Goal: Task Accomplishment & Management: Use online tool/utility

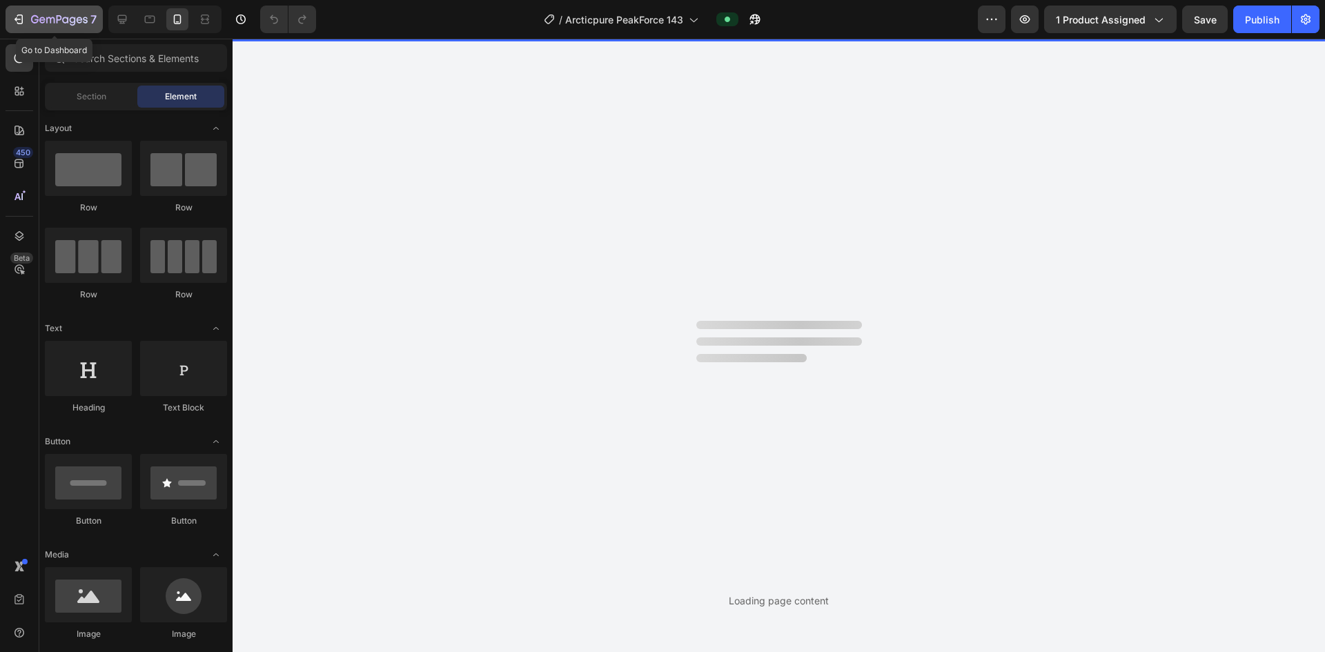
click at [18, 20] on icon "button" at bounding box center [19, 19] width 14 height 14
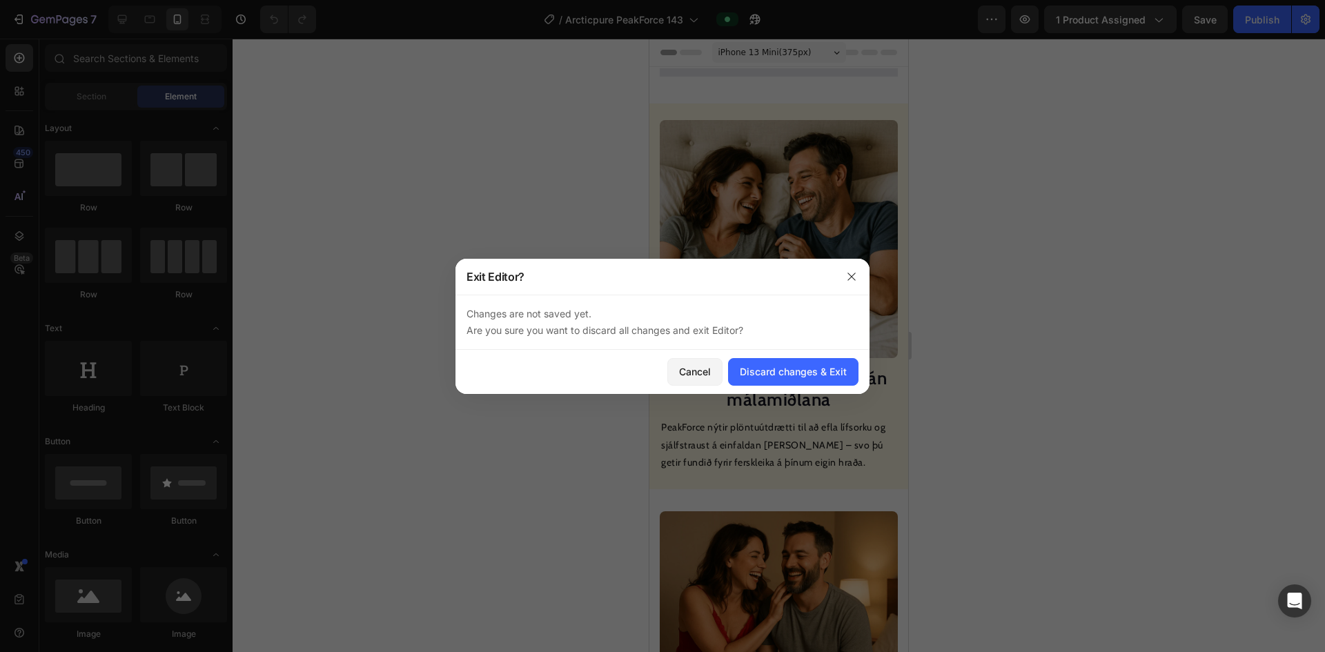
click at [640, 380] on button "Discard changes & Exit" at bounding box center [793, 372] width 130 height 28
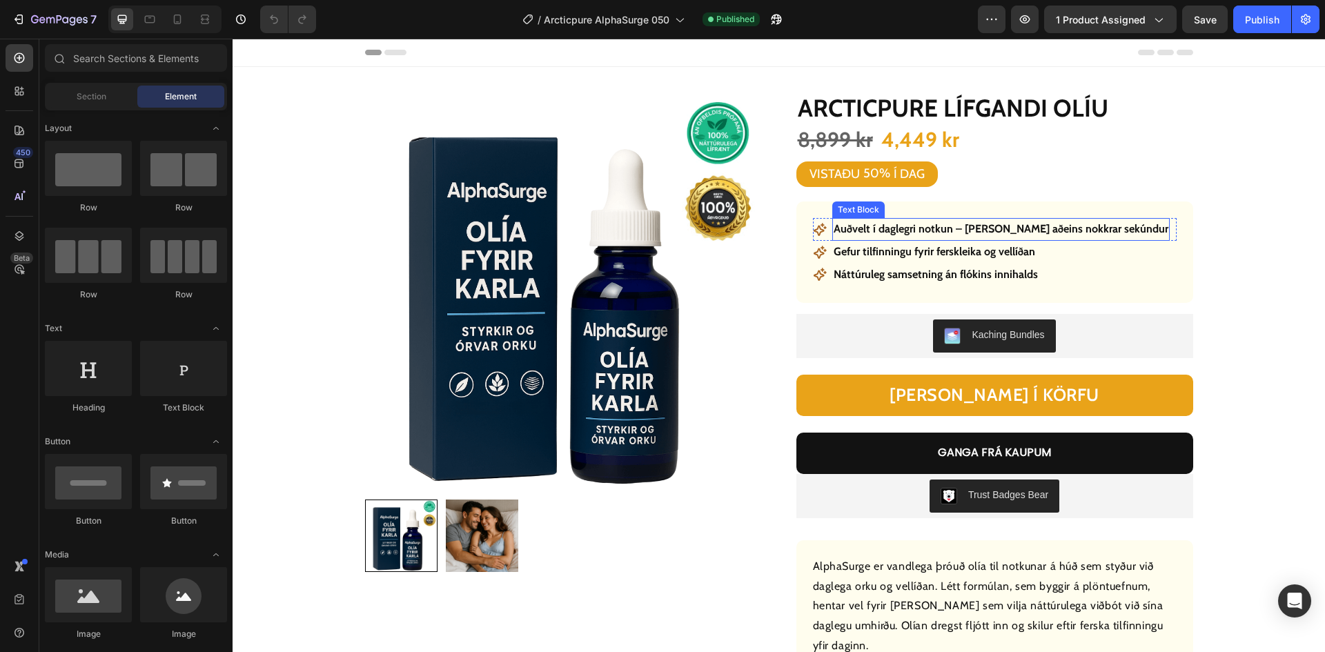
click at [958, 224] on p "Auðvelt í daglegri notkun – [PERSON_NAME] aðeins nokkrar sekúndur" at bounding box center [1000, 229] width 335 height 20
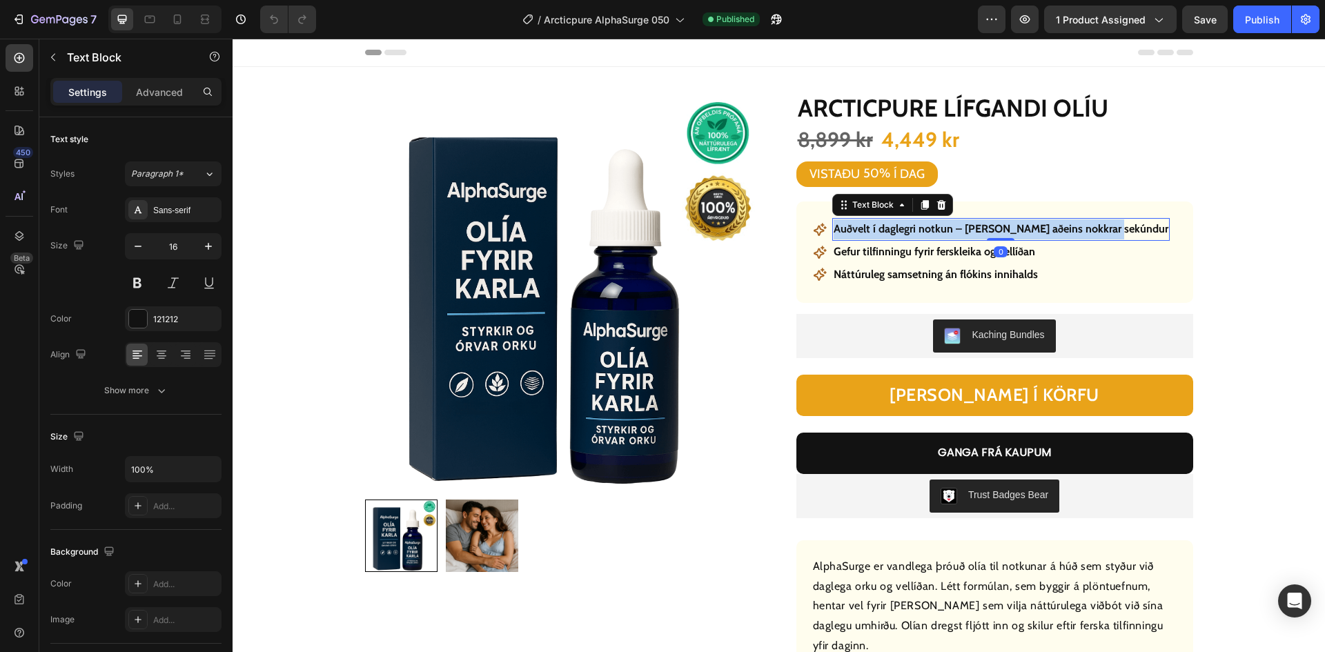
click at [958, 224] on p "Auðvelt í daglegri notkun – [PERSON_NAME] aðeins nokkrar sekúndur" at bounding box center [1000, 229] width 335 height 20
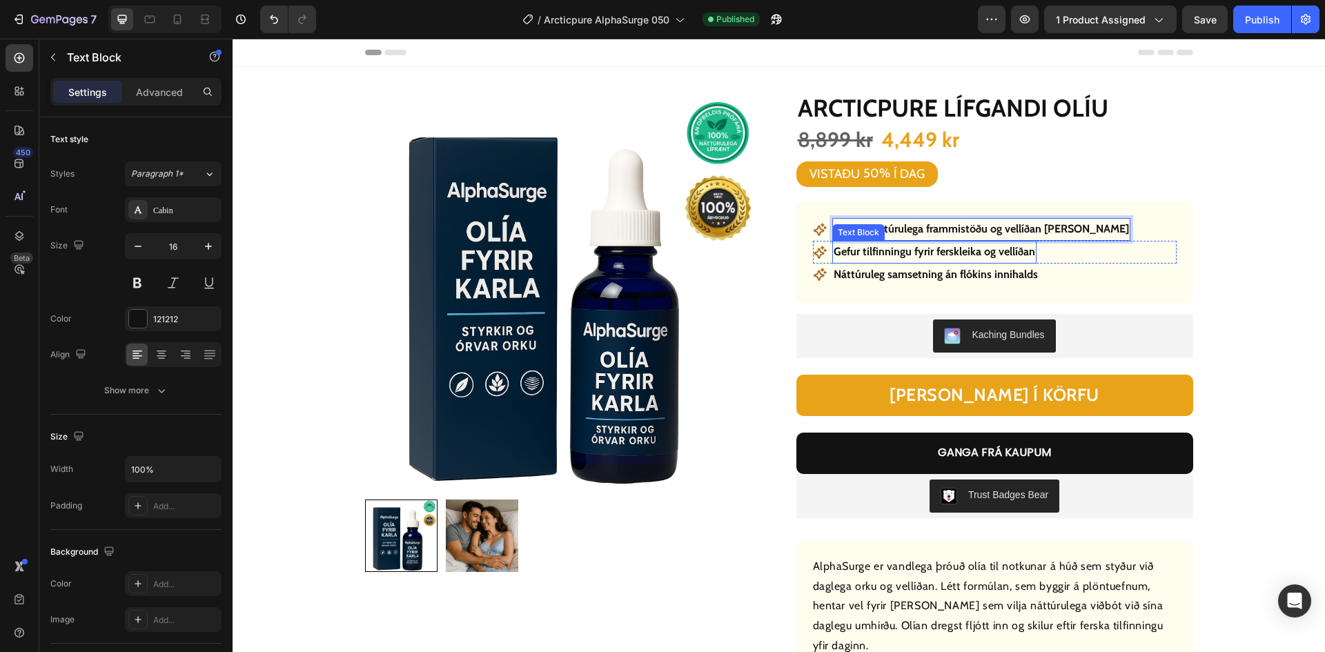
click at [891, 255] on p "Gefur tilfinningu fyrir ferskleika og vellíðan" at bounding box center [933, 252] width 201 height 20
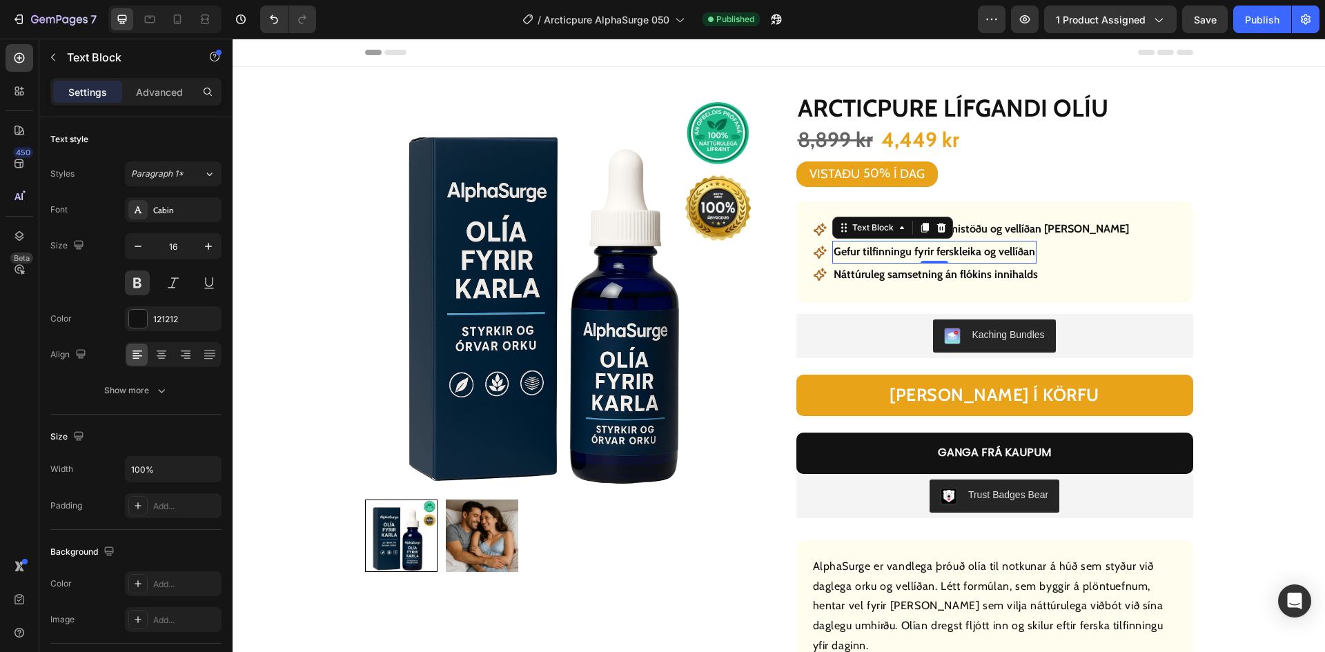
click at [891, 255] on p "Gefur tilfinningu fyrir ferskleika og vellíðan" at bounding box center [933, 252] width 201 height 20
click at [948, 273] on p "Náttúruleg samsetning án flókins innihalds" at bounding box center [935, 275] width 204 height 20
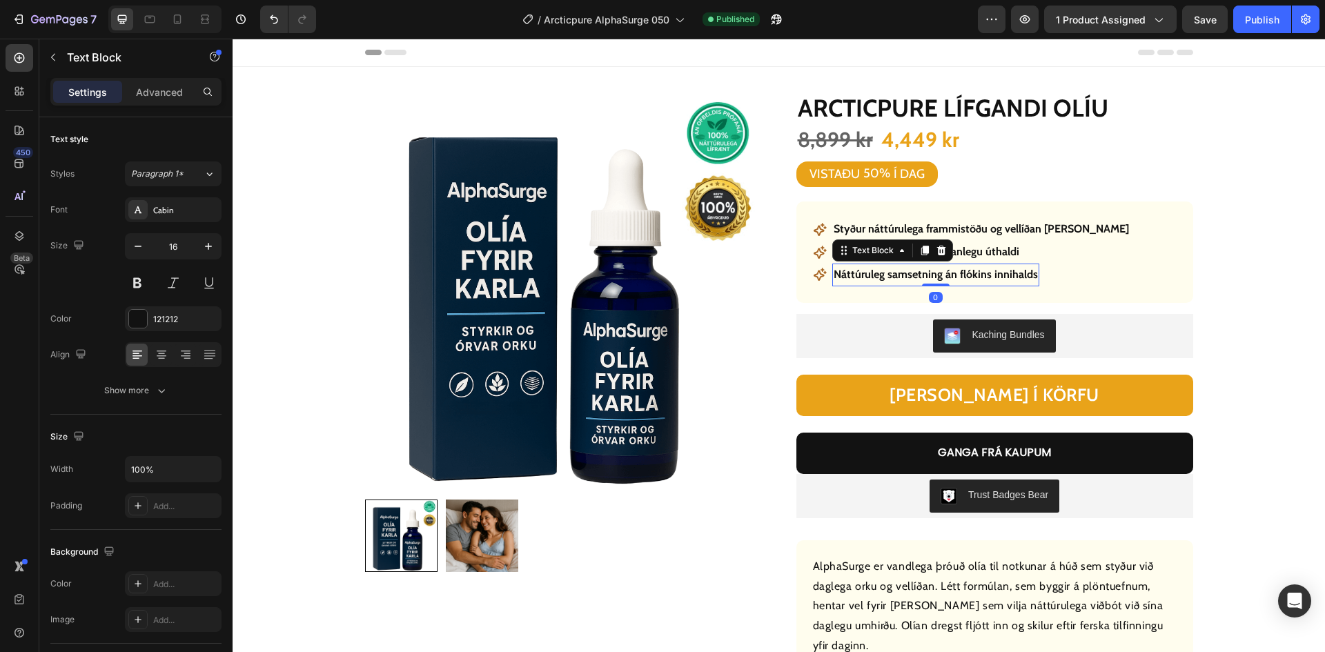
click at [948, 273] on p "Náttúruleg samsetning án flókins innihalds" at bounding box center [935, 275] width 204 height 20
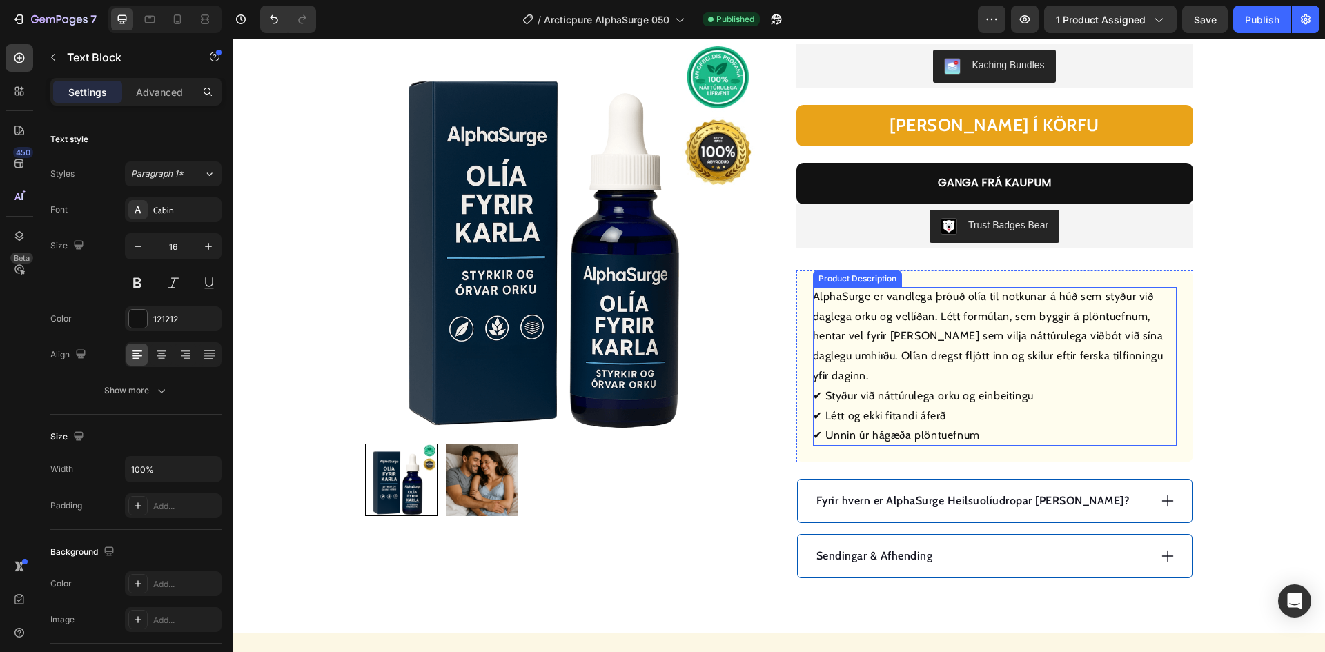
scroll to position [483, 0]
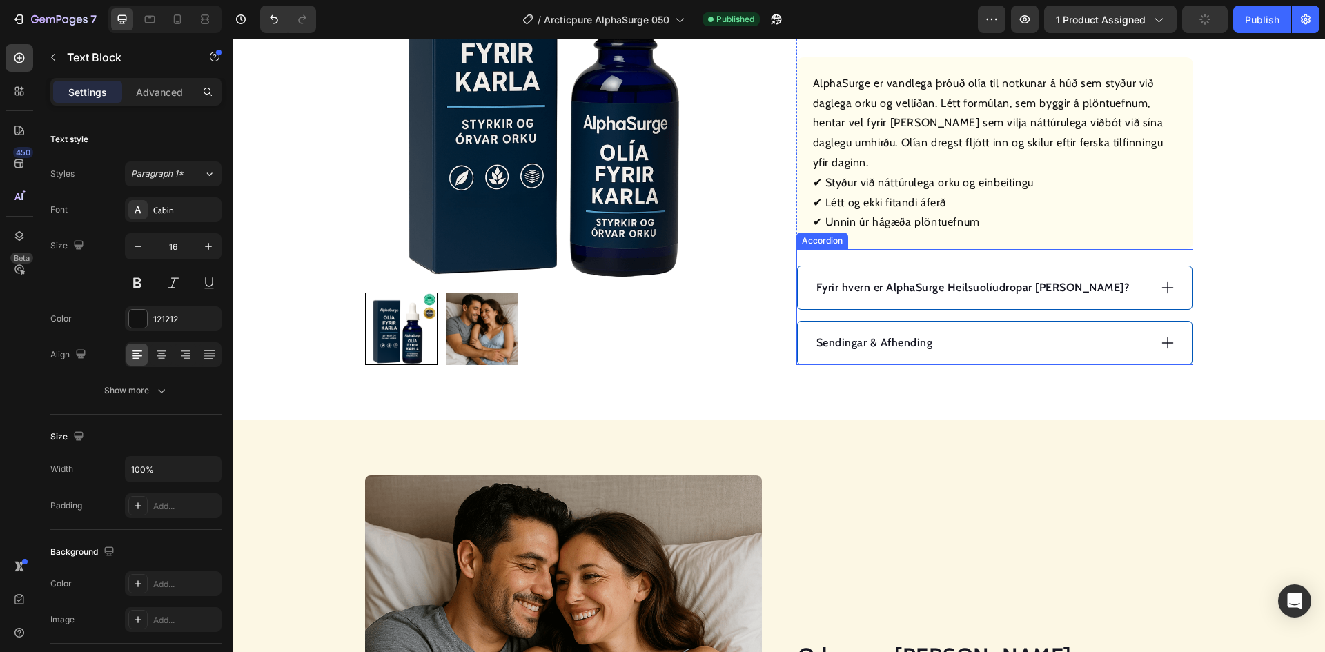
click at [1007, 291] on p "Fyrir hvern er AlphaSurge Heilsuolíudropar [PERSON_NAME]?" at bounding box center [972, 287] width 313 height 17
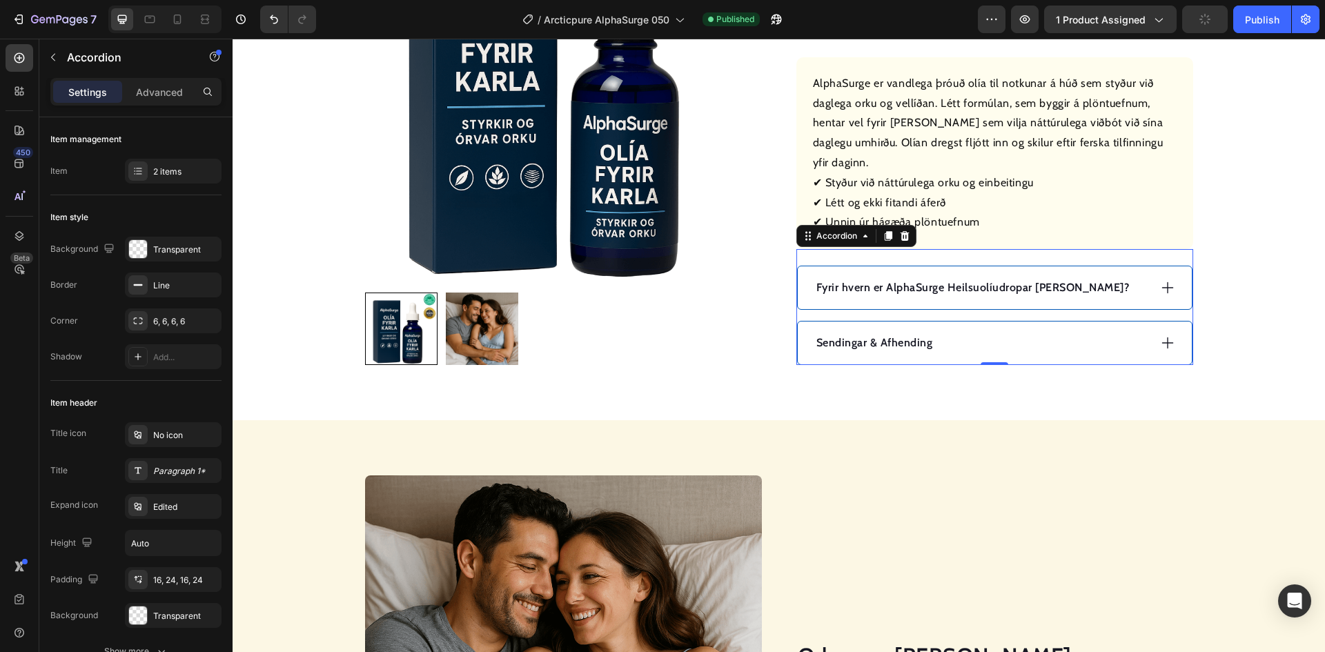
click at [1007, 291] on p "Fyrir hvern er AlphaSurge Heilsuolíudropar [PERSON_NAME]?" at bounding box center [972, 287] width 313 height 17
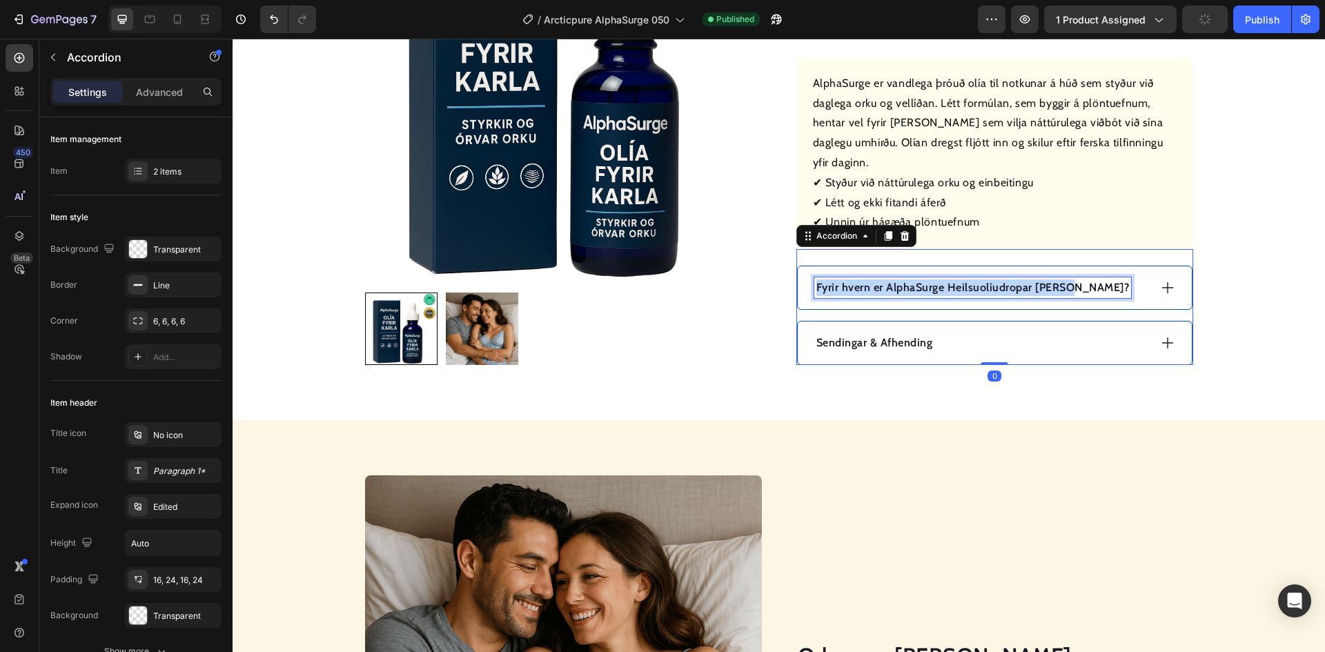
click at [1007, 291] on p "Fyrir hvern er AlphaSurge Heilsuolíudropar [PERSON_NAME]?" at bounding box center [972, 287] width 313 height 17
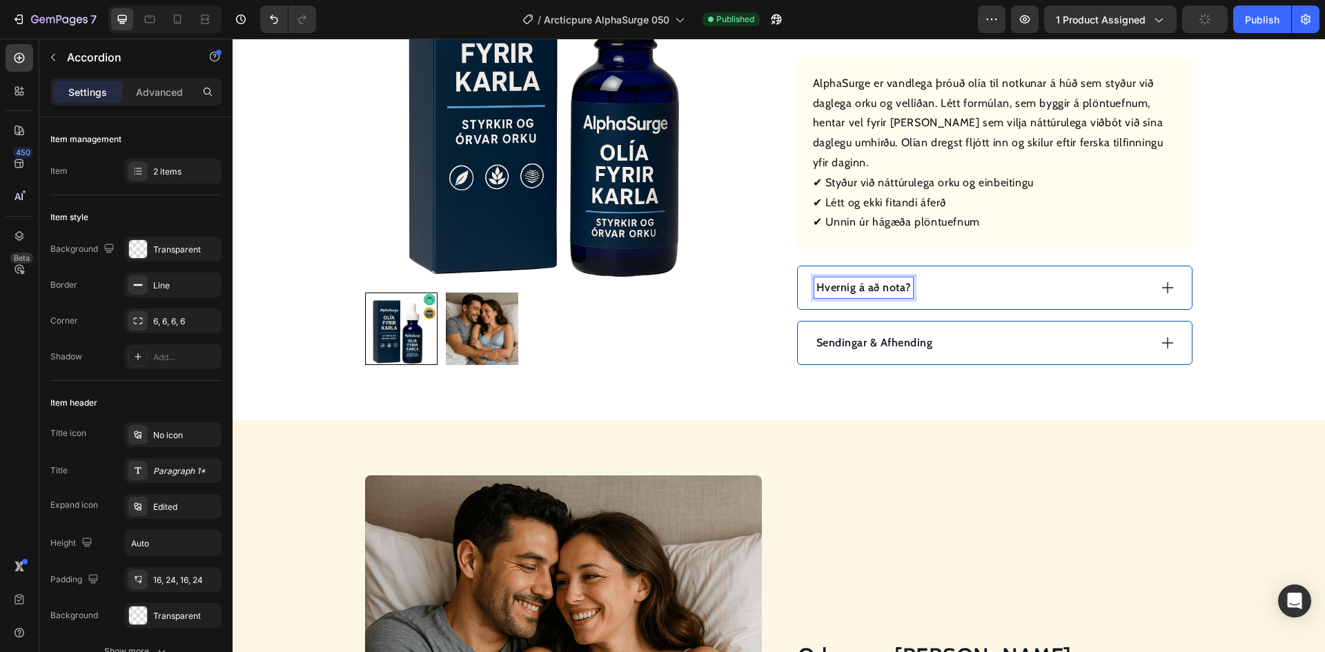
click at [1042, 293] on div "Hvernig á að nota?" at bounding box center [981, 287] width 335 height 21
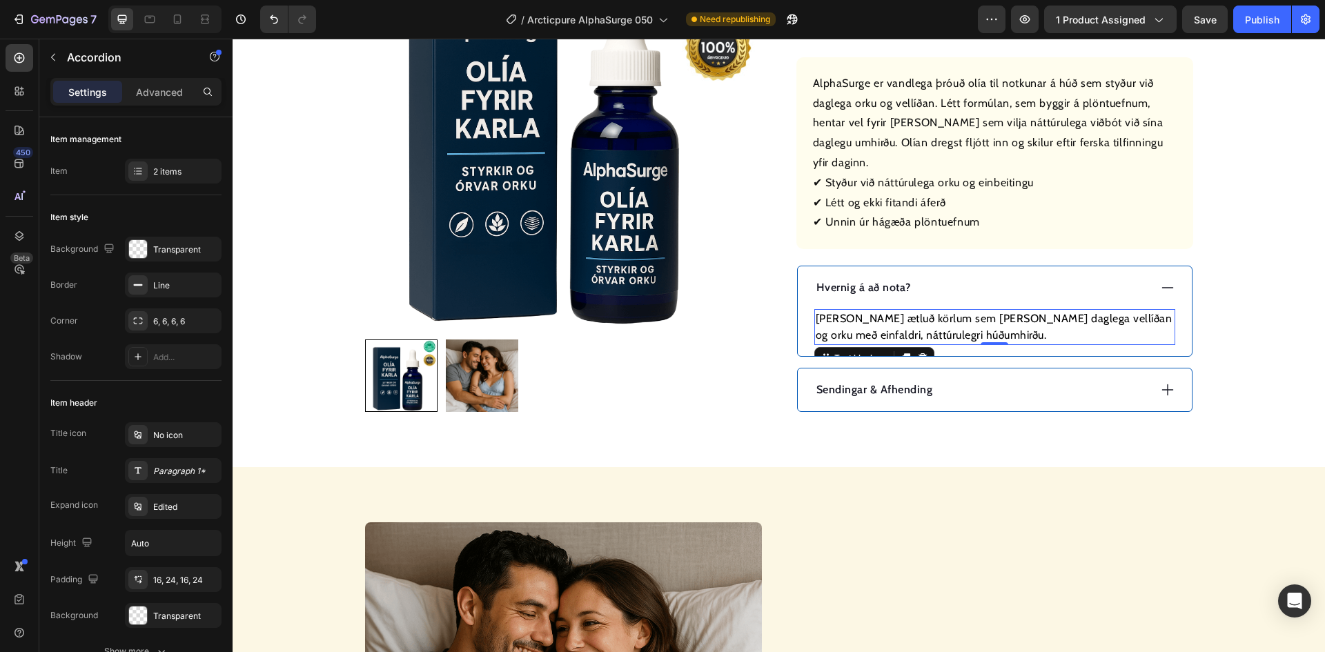
click at [951, 317] on p "[PERSON_NAME] ætluð körlum sem [PERSON_NAME] daglega vellíðan og orku með einfa…" at bounding box center [994, 326] width 358 height 33
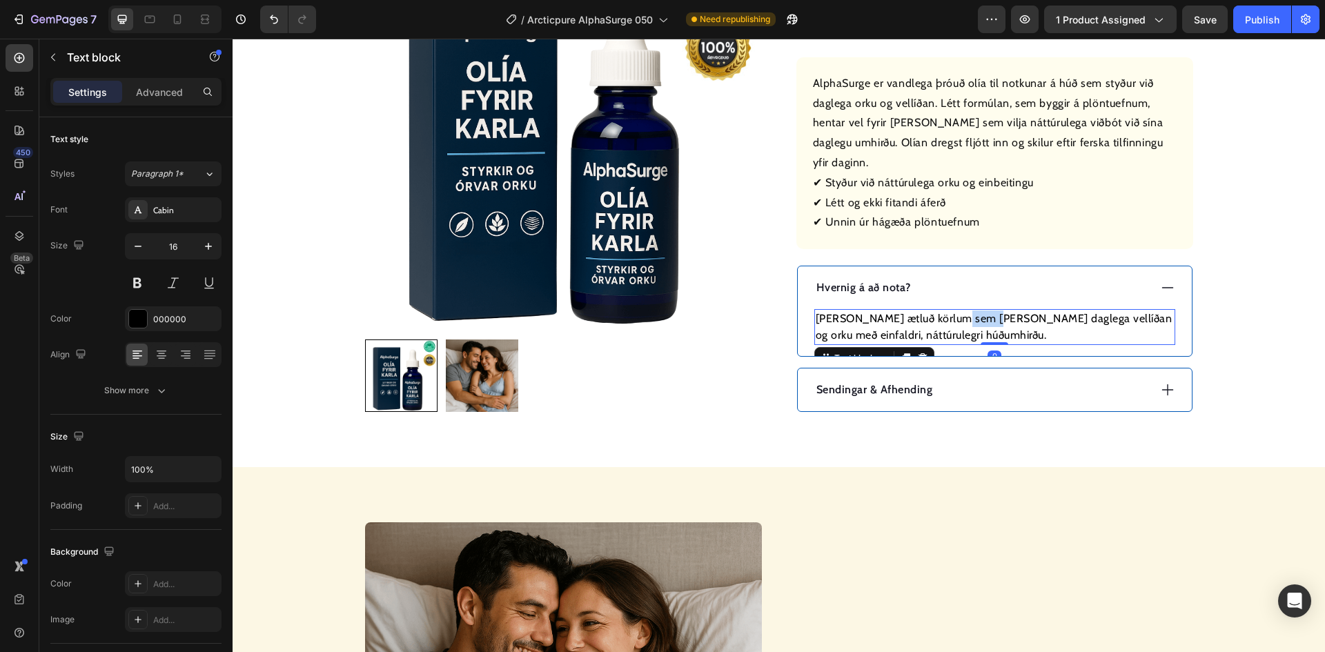
click at [951, 317] on p "[PERSON_NAME] ætluð körlum sem [PERSON_NAME] daglega vellíðan og orku með einfa…" at bounding box center [994, 326] width 358 height 33
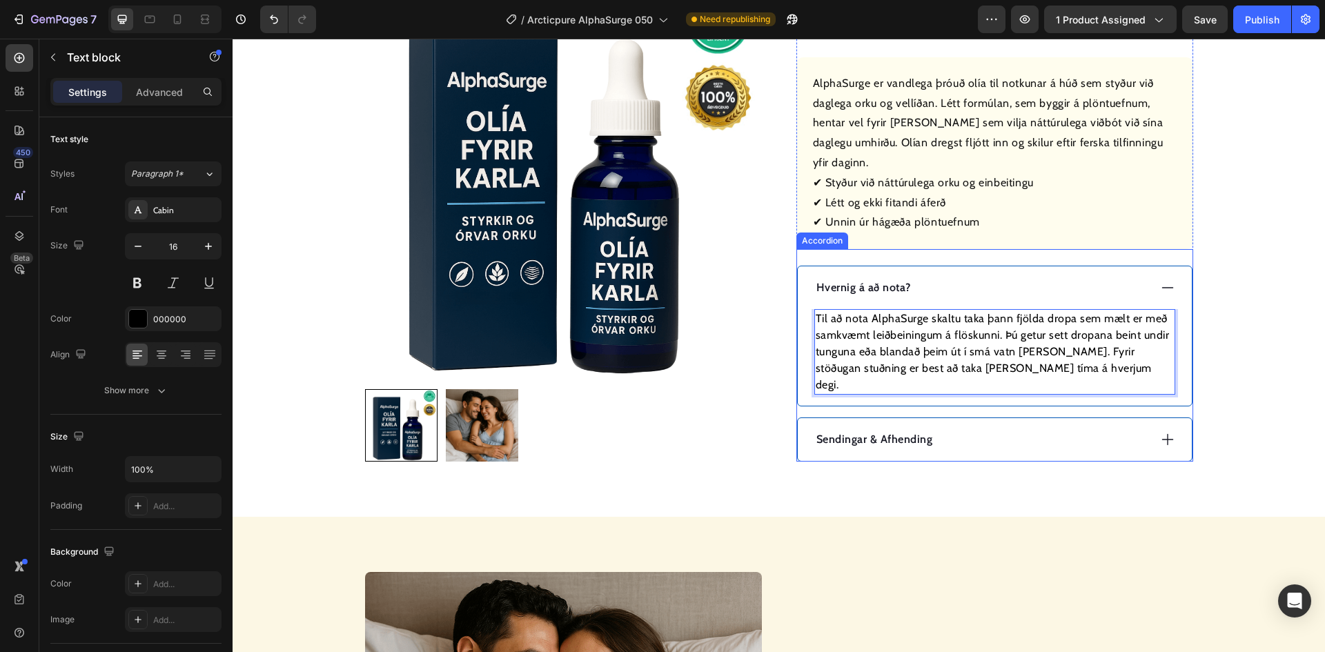
click at [957, 429] on div "Sendingar & Afhending" at bounding box center [981, 439] width 335 height 21
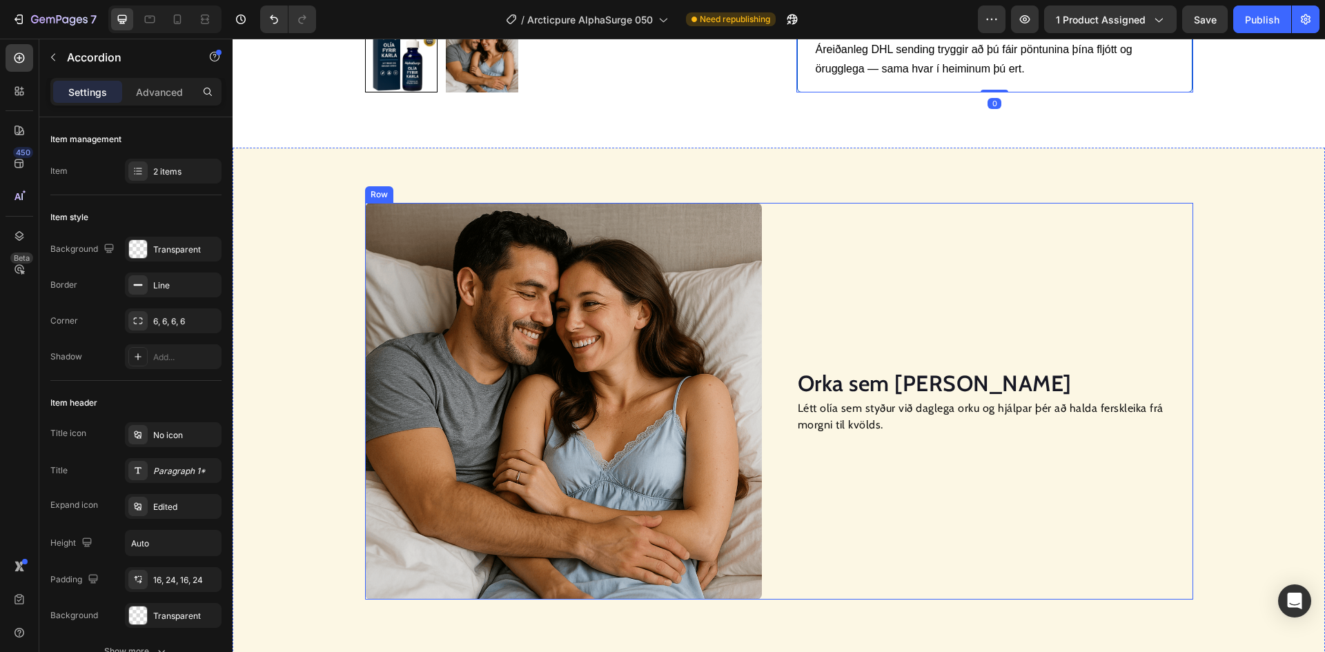
scroll to position [897, 0]
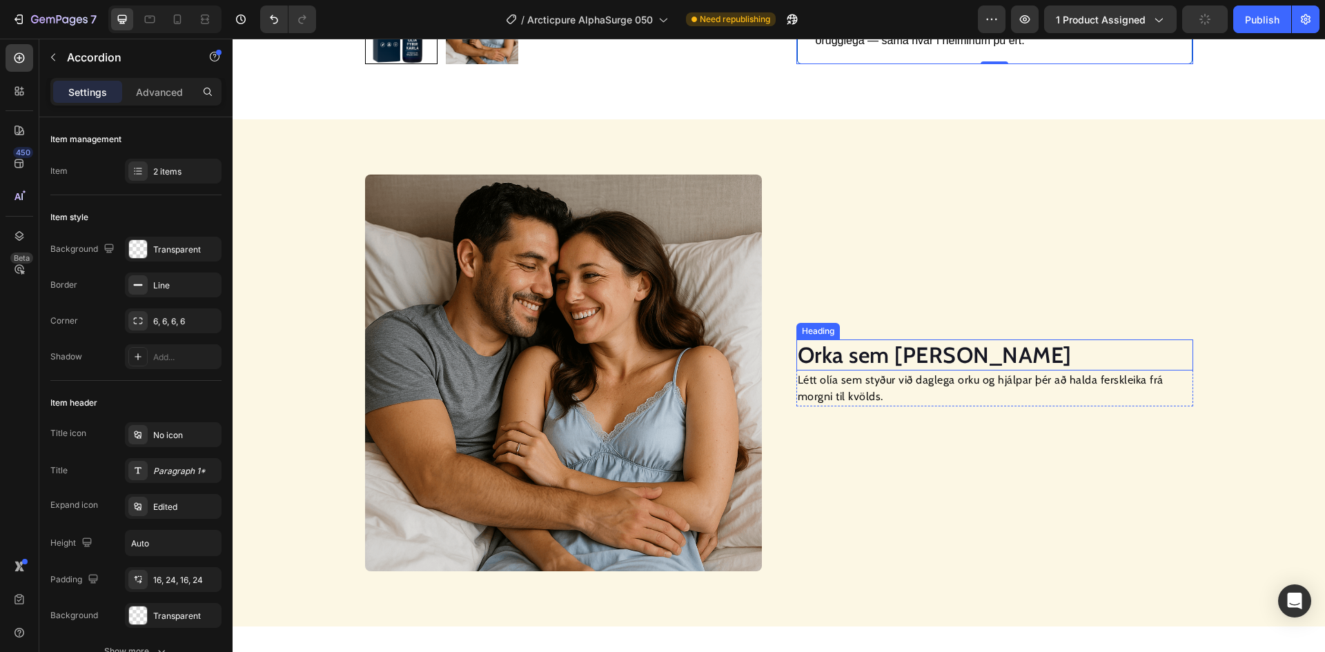
click at [905, 339] on h2 "Orka sem [PERSON_NAME]" at bounding box center [994, 355] width 397 height 32
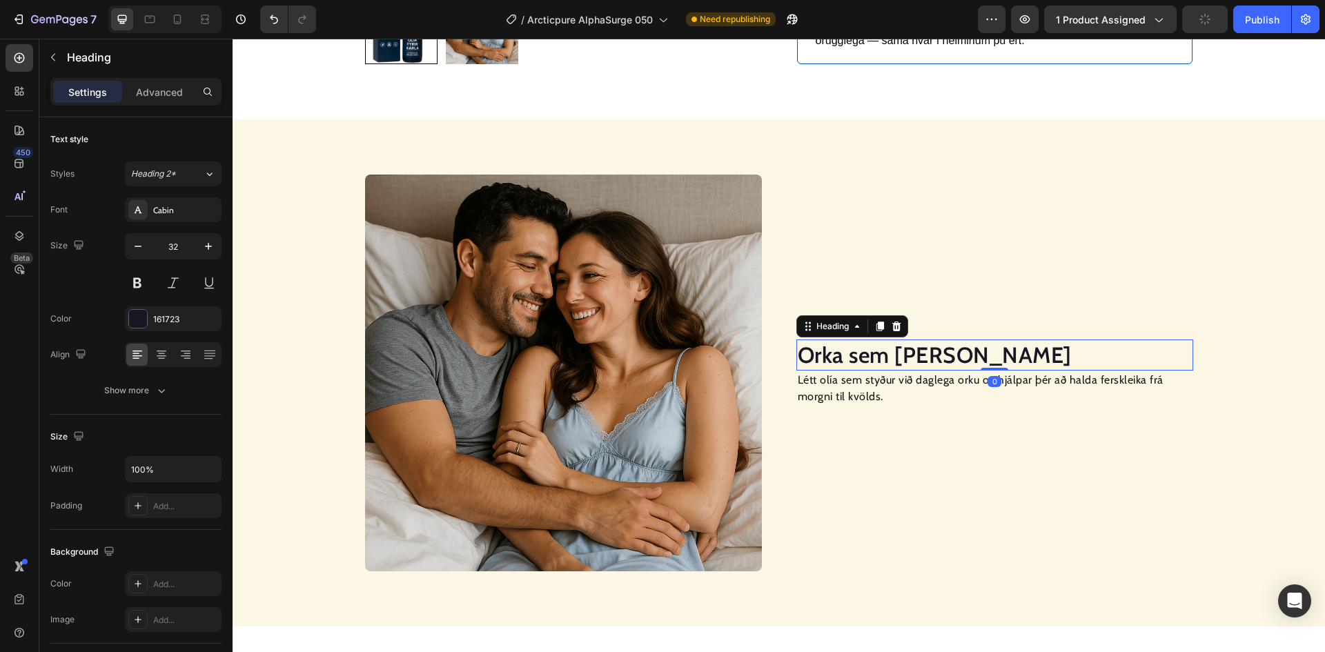
click at [905, 339] on h2 "Orka sem [PERSON_NAME]" at bounding box center [994, 355] width 397 height 32
click at [905, 341] on p "Orka sem [PERSON_NAME]" at bounding box center [995, 355] width 394 height 29
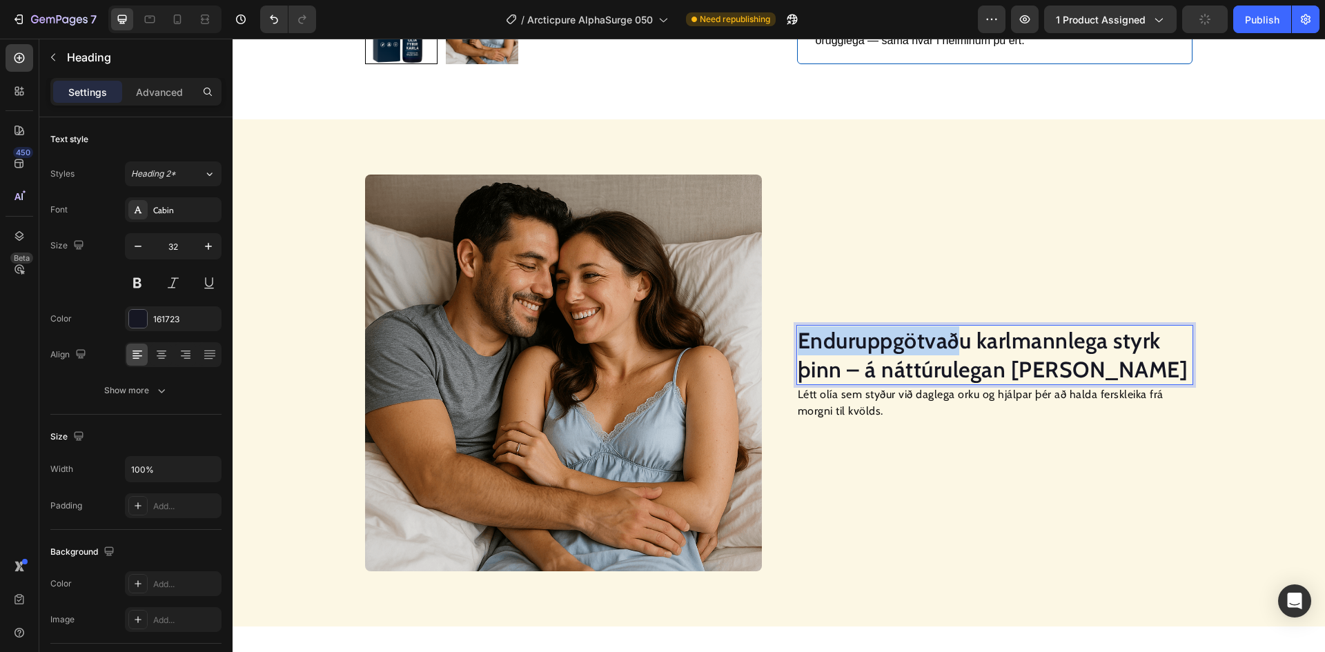
scroll to position [882, 0]
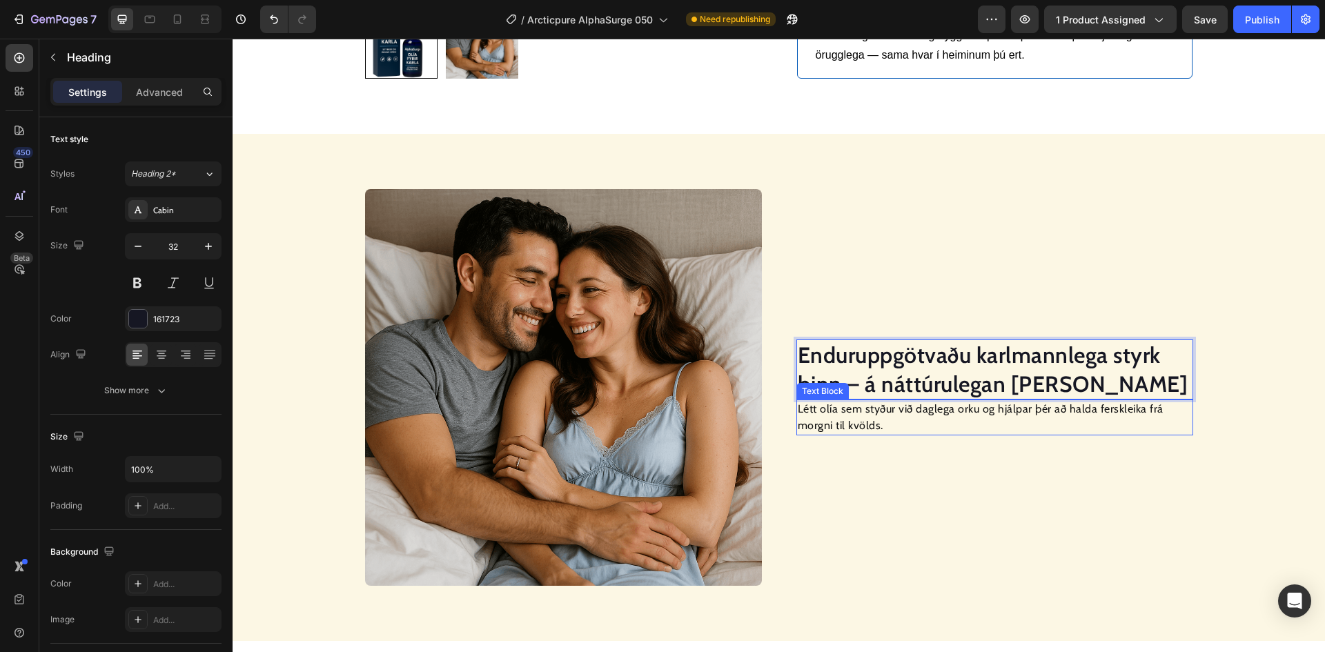
click at [940, 401] on p "Létt olía sem styður við daglega orku og hjálpar þér að halda ferskleika frá mo…" at bounding box center [995, 417] width 394 height 33
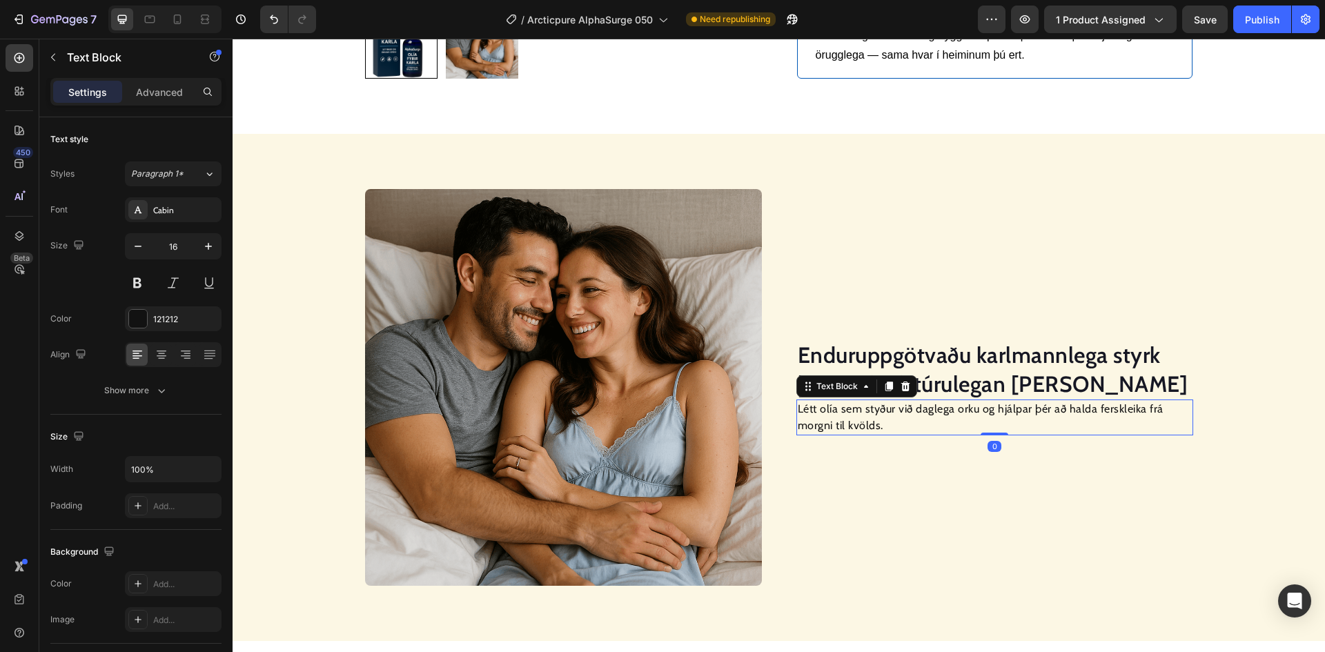
click at [940, 401] on p "Létt olía sem styður við daglega orku og hjálpar þér að halda ferskleika frá mo…" at bounding box center [995, 417] width 394 height 33
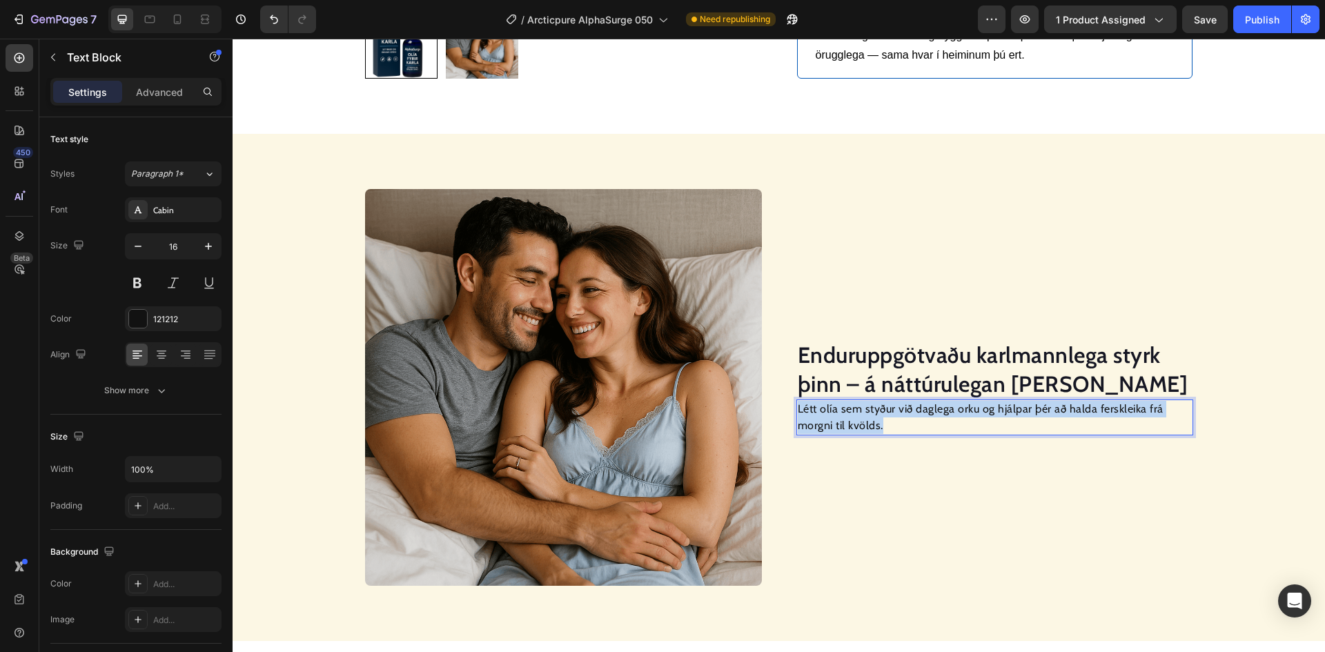
click at [940, 401] on p "Létt olía sem styður við daglega orku og hjálpar þér að halda ferskleika frá mo…" at bounding box center [995, 417] width 394 height 33
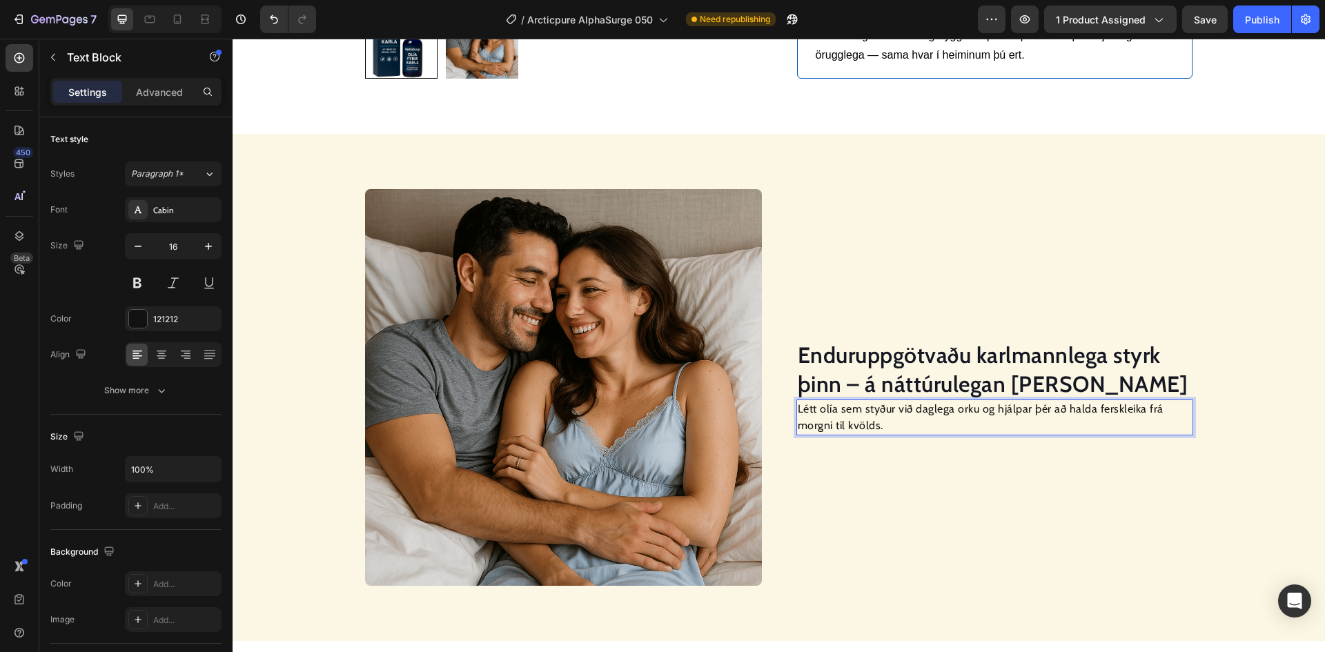
scroll to position [874, 0]
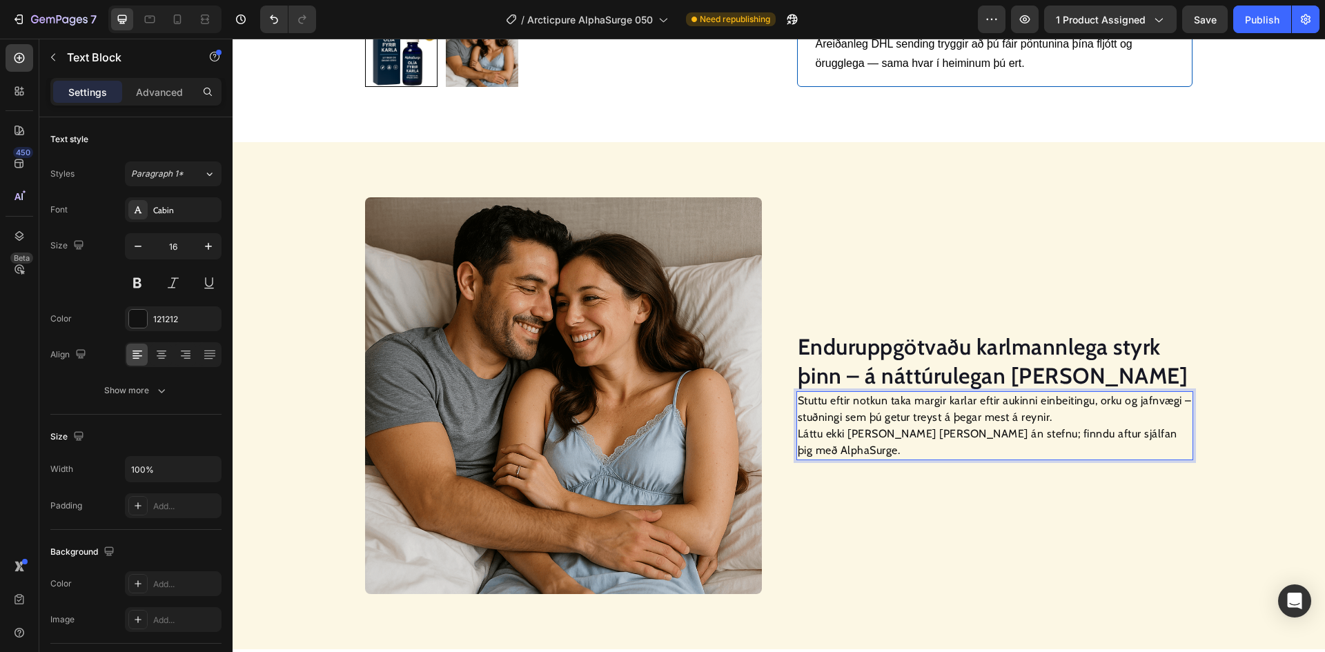
click at [798, 424] on p "Stuttu eftir notkun taka margir karlar eftir aukinni einbeitingu, orku og jafnv…" at bounding box center [995, 426] width 394 height 66
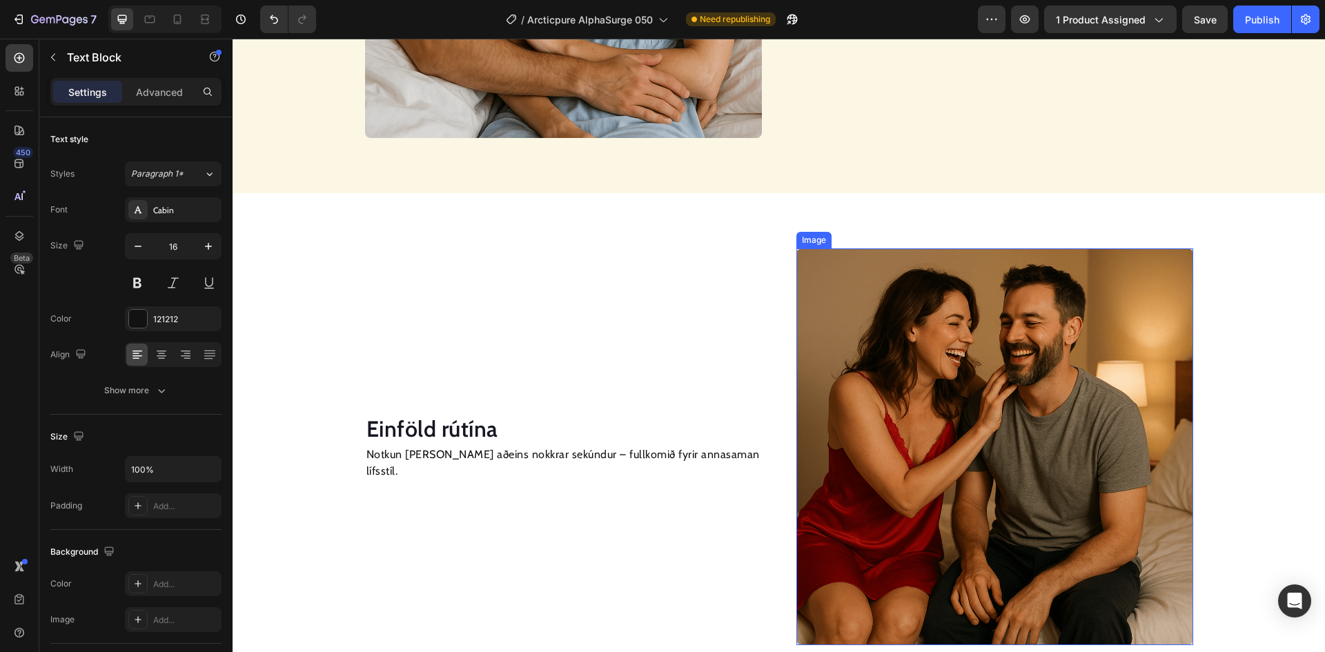
scroll to position [1357, 0]
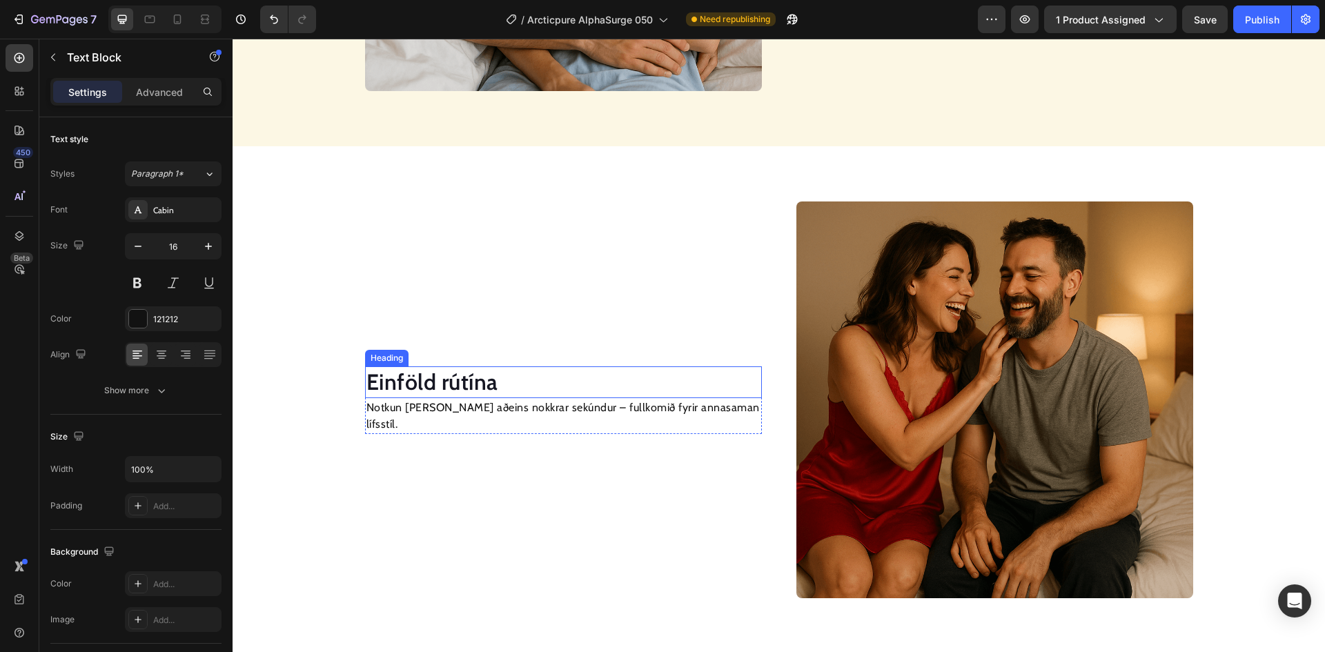
click at [479, 395] on h2 "Einföld rútína" at bounding box center [563, 382] width 397 height 32
click at [479, 395] on p "Einföld rútína" at bounding box center [563, 382] width 394 height 29
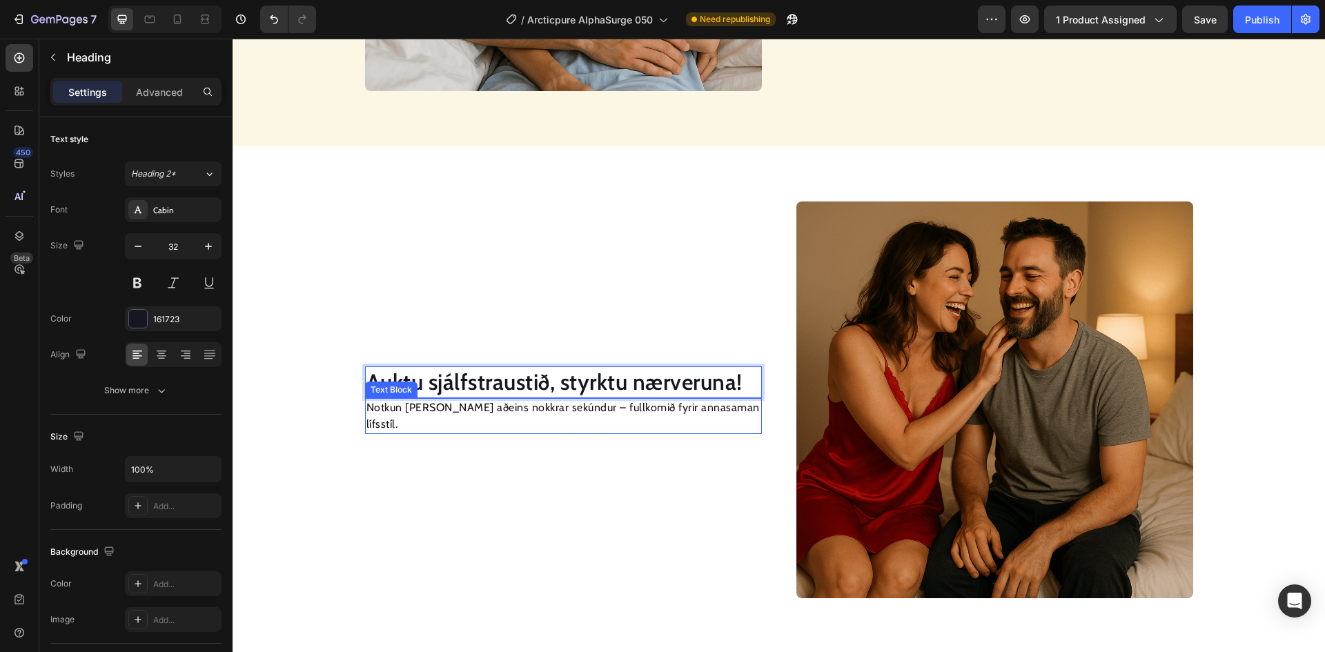
click at [597, 427] on div "Auktu sjálfstraustið, styrktu nærveruna! Heading 0 Notkun [PERSON_NAME] aðeins …" at bounding box center [563, 399] width 397 height 397
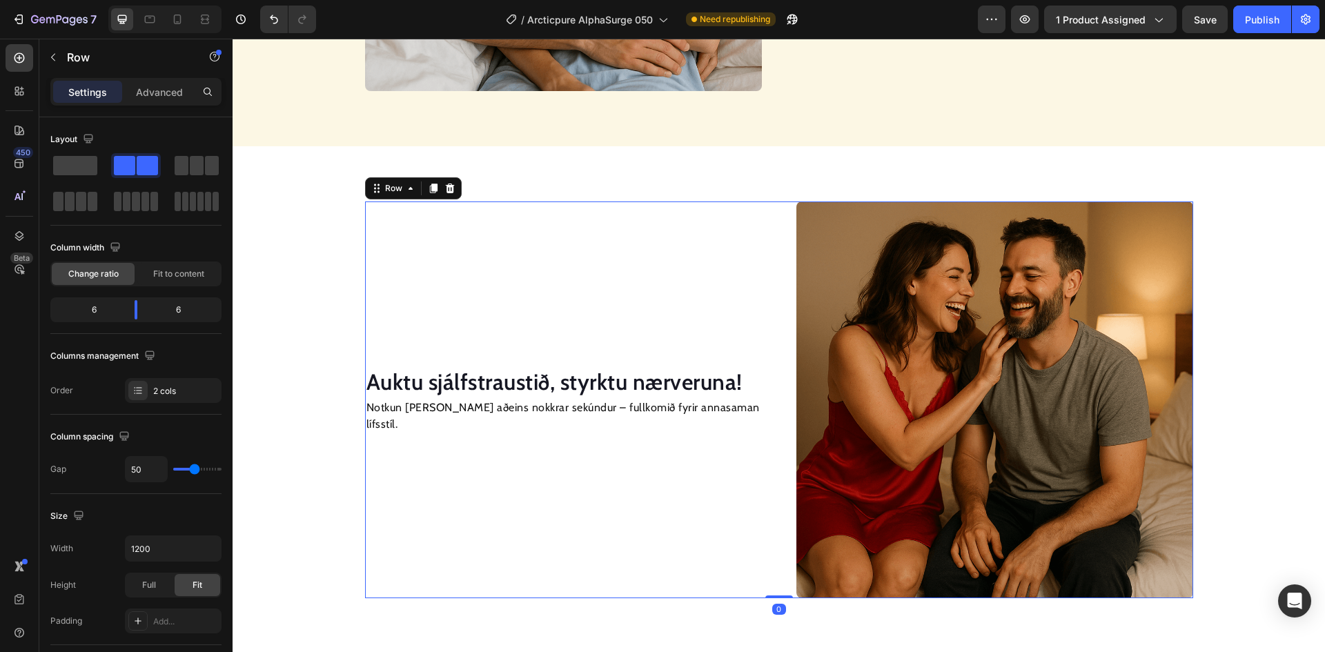
click at [597, 427] on div "Auktu sjálfstraustið, styrktu nærveruna! Heading Notkun [PERSON_NAME] aðeins no…" at bounding box center [563, 399] width 397 height 397
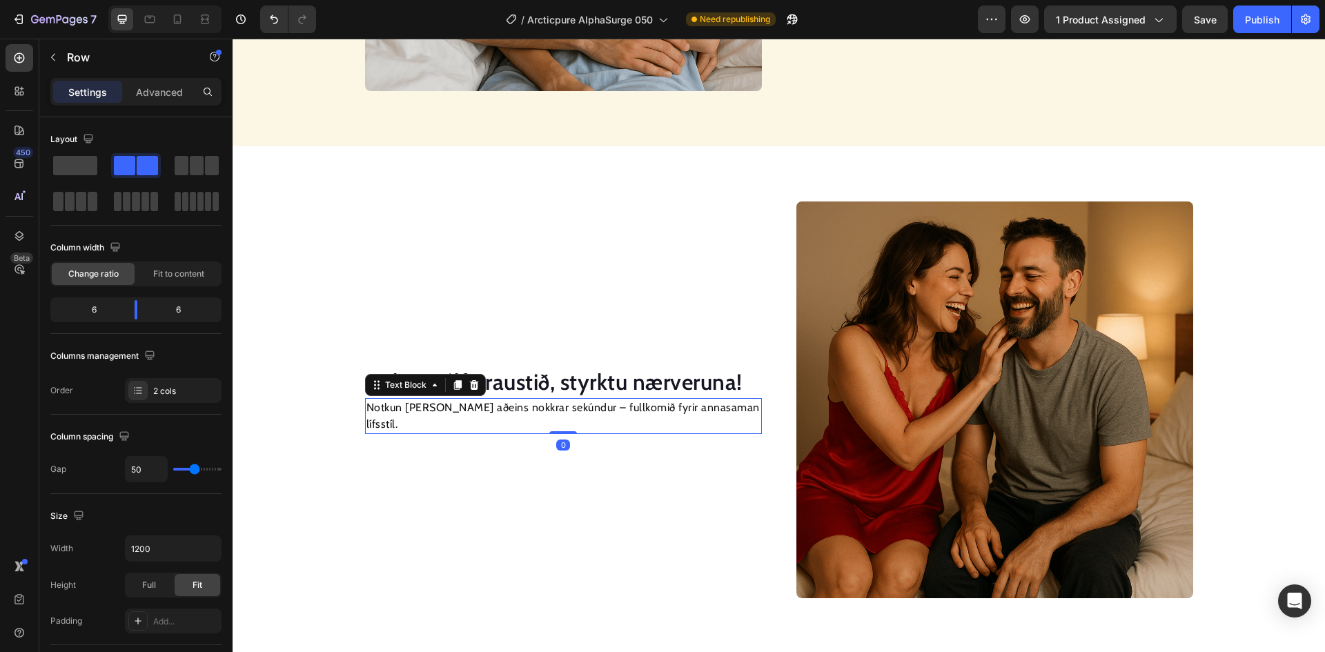
click at [589, 419] on p "Notkun [PERSON_NAME] aðeins nokkrar sekúndur – fullkomið fyrir annasaman lífsst…" at bounding box center [563, 415] width 394 height 33
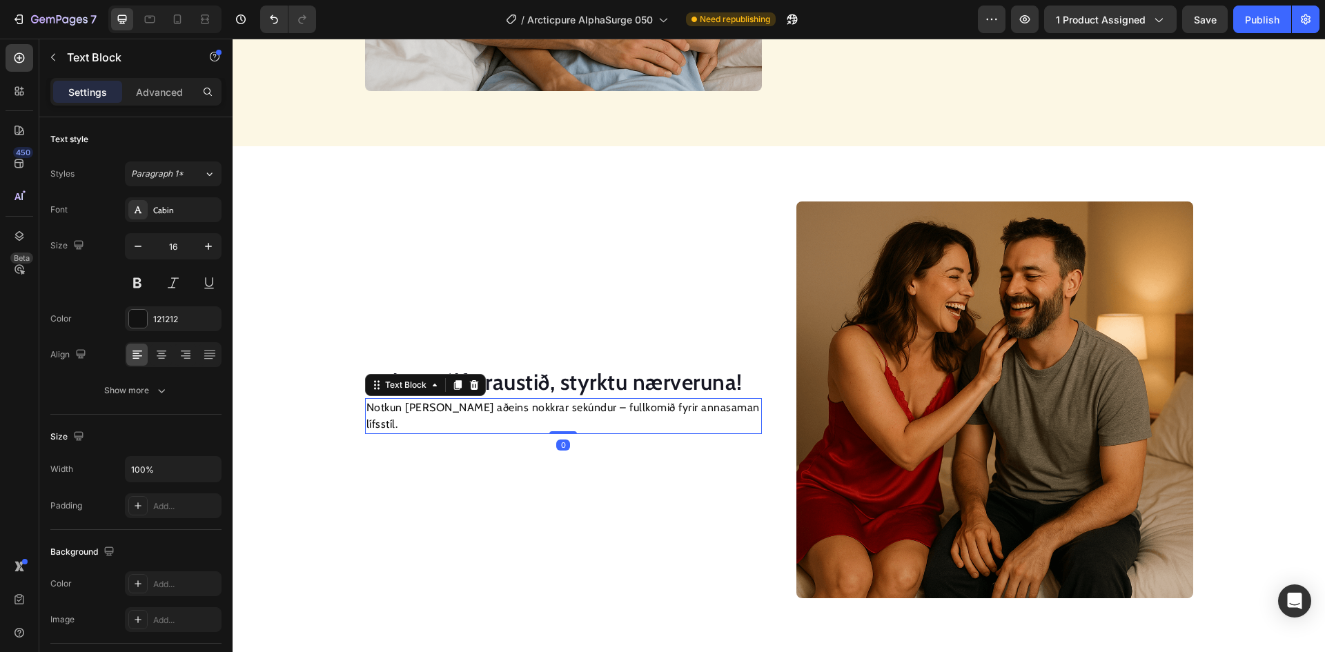
click at [589, 419] on p "Notkun [PERSON_NAME] aðeins nokkrar sekúndur – fullkomið fyrir annasaman lífsst…" at bounding box center [563, 415] width 394 height 33
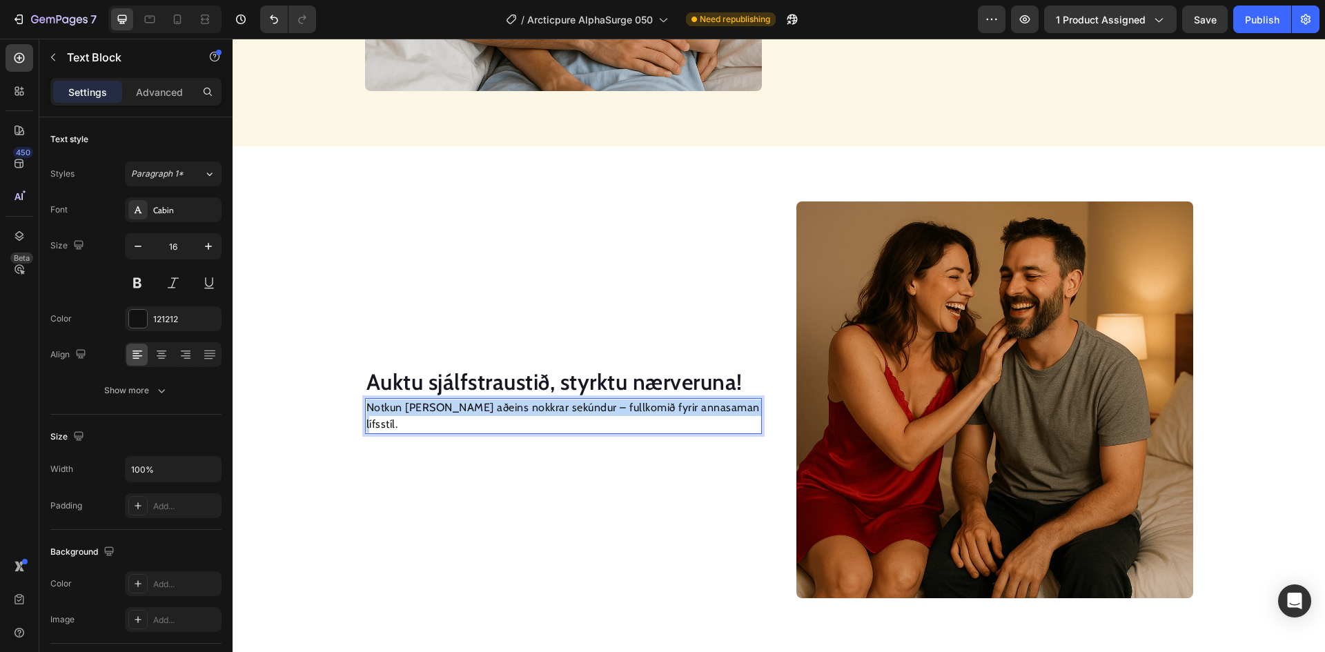
click at [589, 419] on p "Notkun [PERSON_NAME] aðeins nokkrar sekúndur – fullkomið fyrir annasaman lífsst…" at bounding box center [563, 415] width 394 height 33
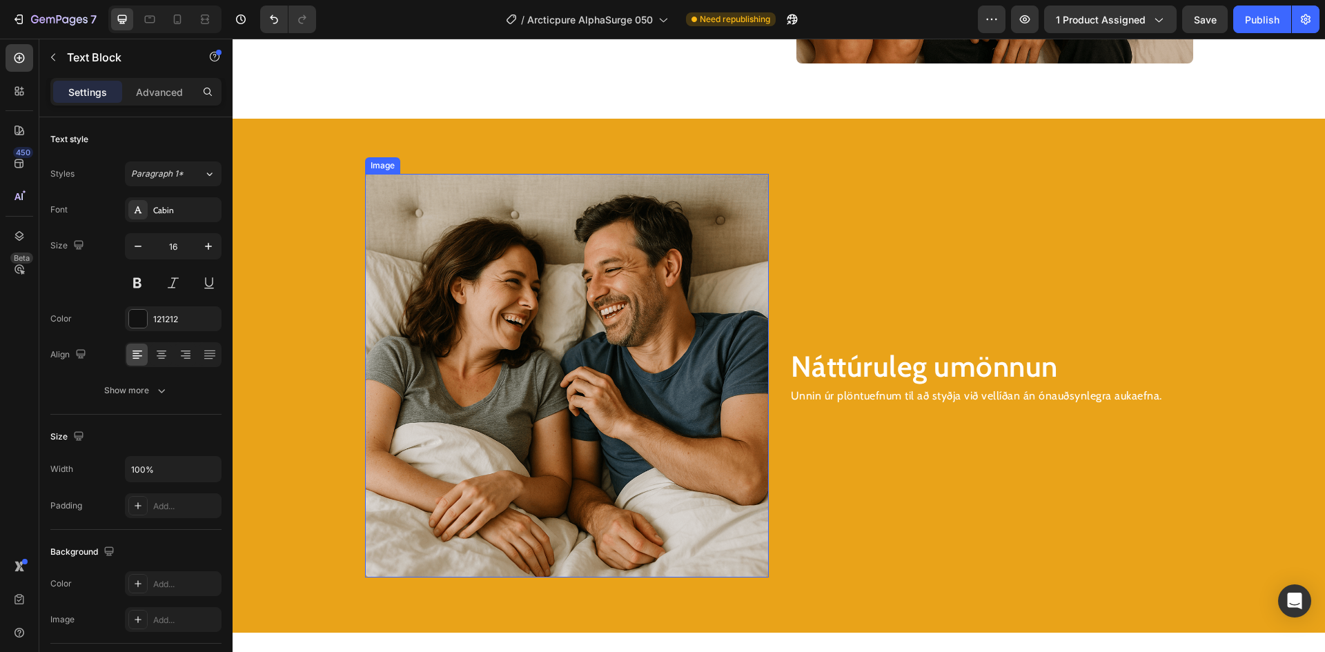
scroll to position [1892, 0]
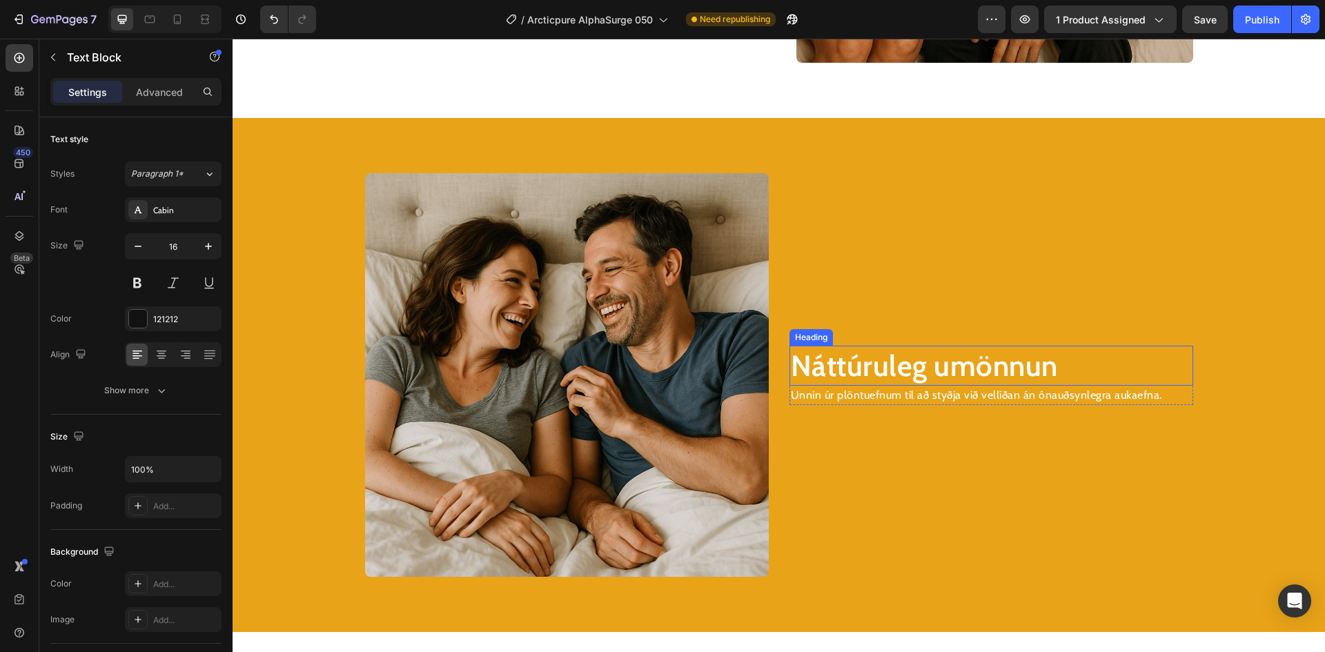
click at [887, 367] on h2 "Náttúruleg umönnun" at bounding box center [991, 366] width 404 height 41
click at [887, 367] on p "Náttúruleg umönnun" at bounding box center [991, 366] width 401 height 38
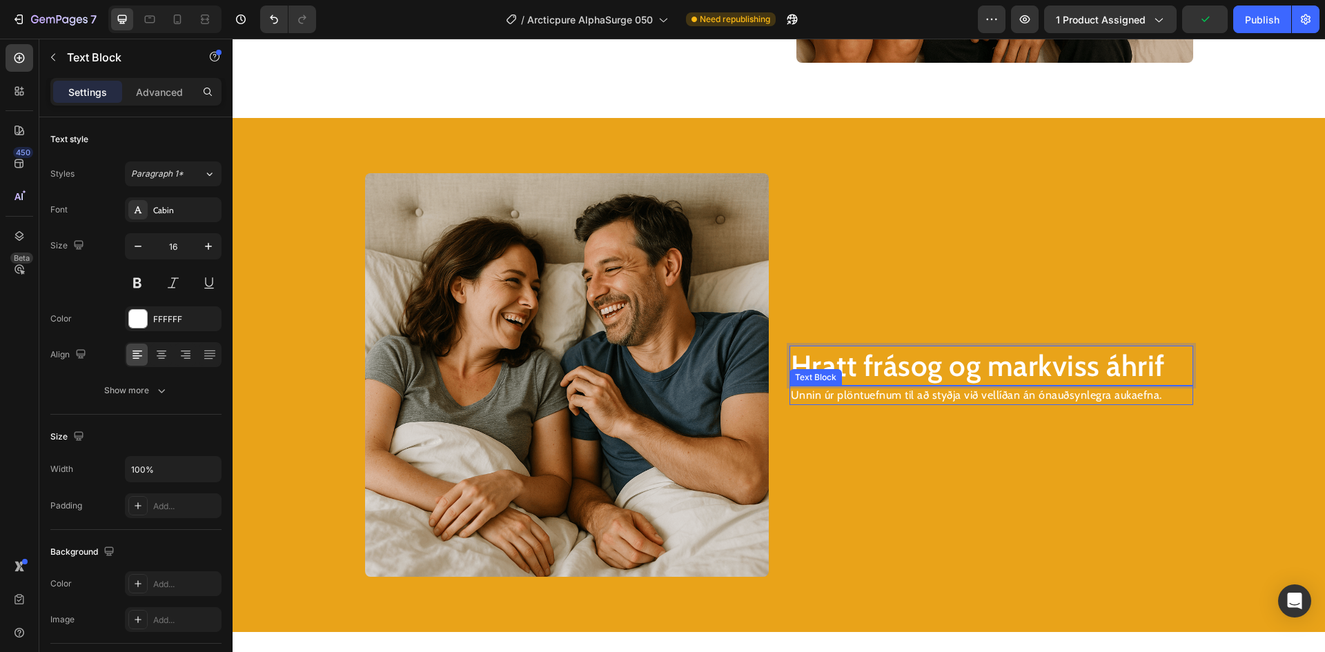
click at [947, 394] on p "Unnin úr plöntuefnum til að styðja við vellíðan án ónauðsynlegra aukaefna." at bounding box center [991, 395] width 401 height 17
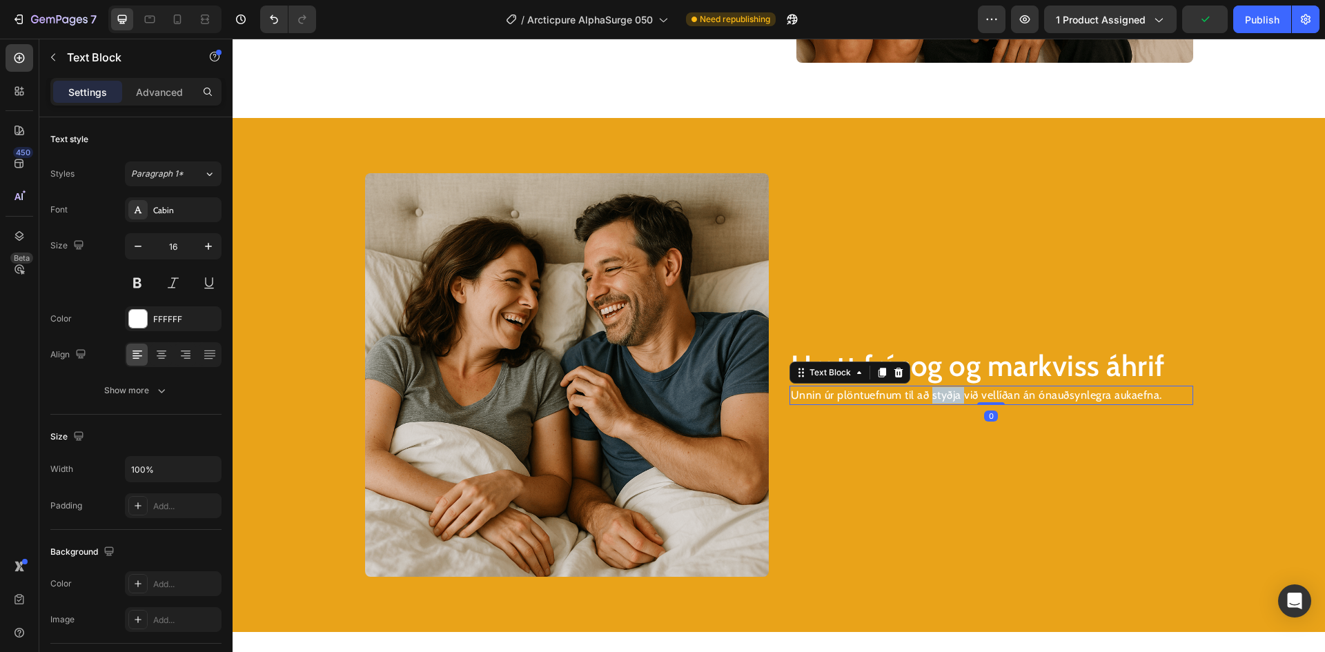
click at [947, 394] on p "Unnin úr plöntuefnum til að styðja við vellíðan án ónauðsynlegra aukaefna." at bounding box center [991, 395] width 401 height 17
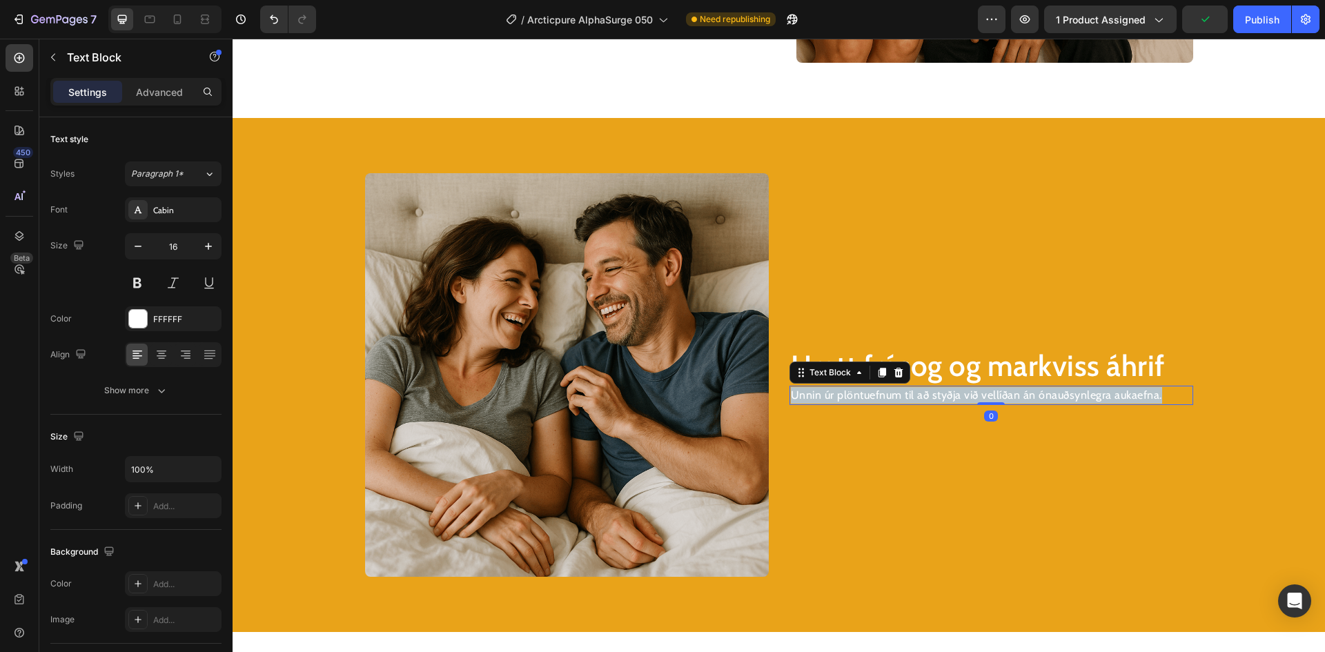
click at [947, 394] on p "Unnin úr plöntuefnum til að styðja við vellíðan án ónauðsynlegra aukaefna." at bounding box center [991, 395] width 401 height 17
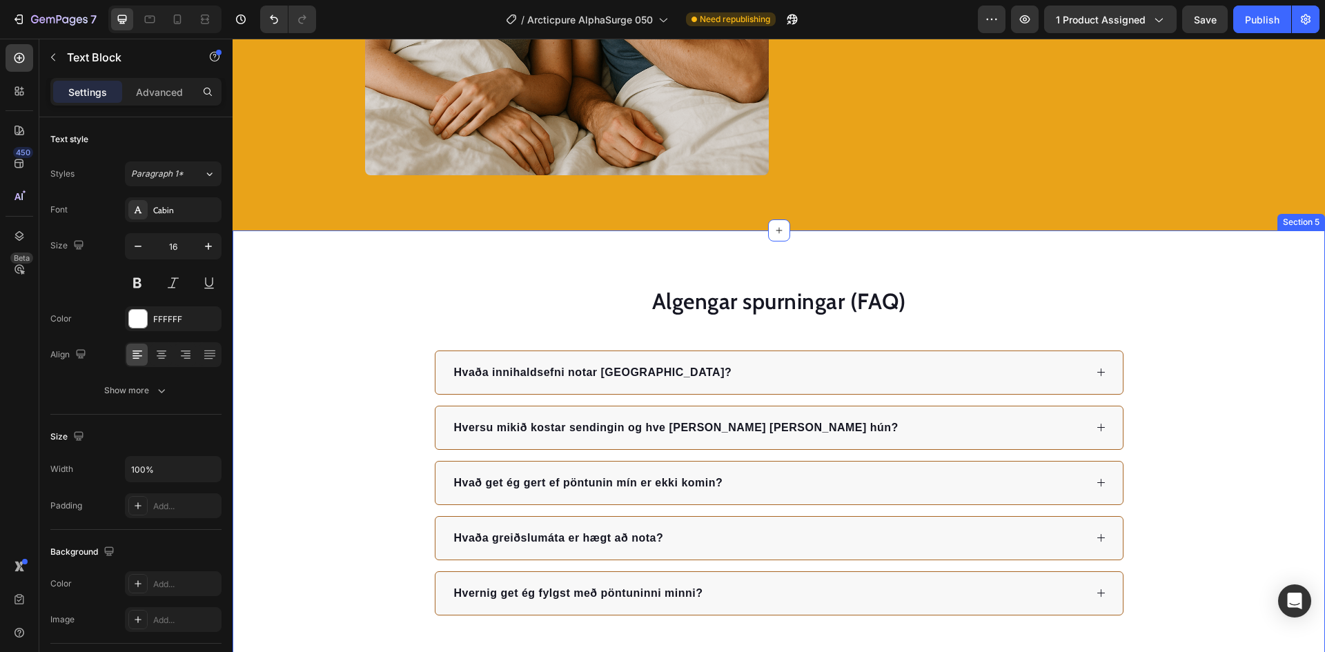
scroll to position [2160, 0]
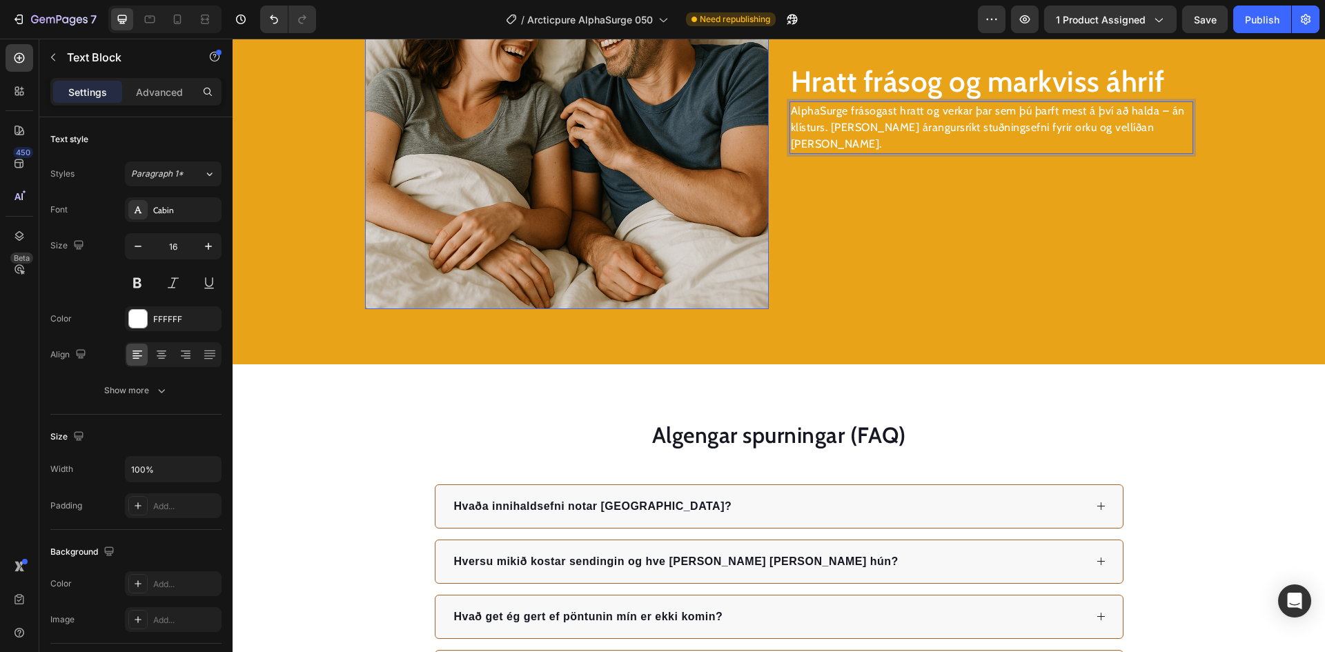
click at [591, 201] on img at bounding box center [567, 107] width 404 height 404
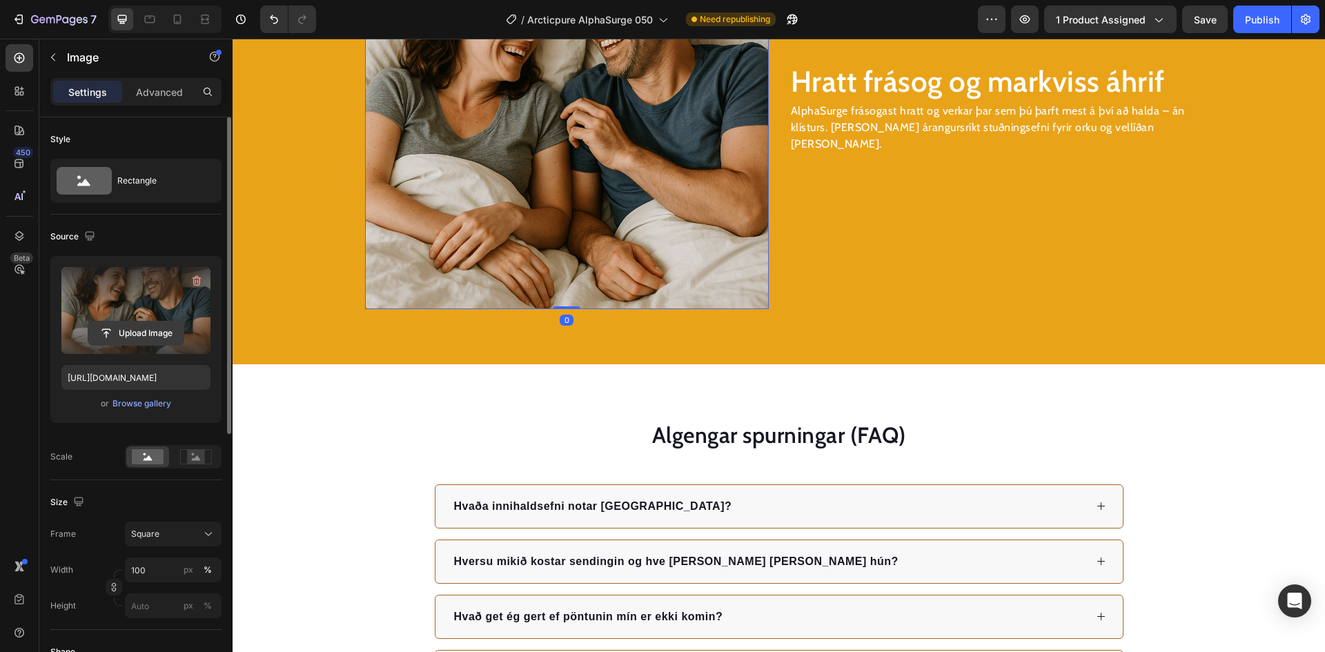
click at [110, 324] on input "file" at bounding box center [135, 333] width 95 height 23
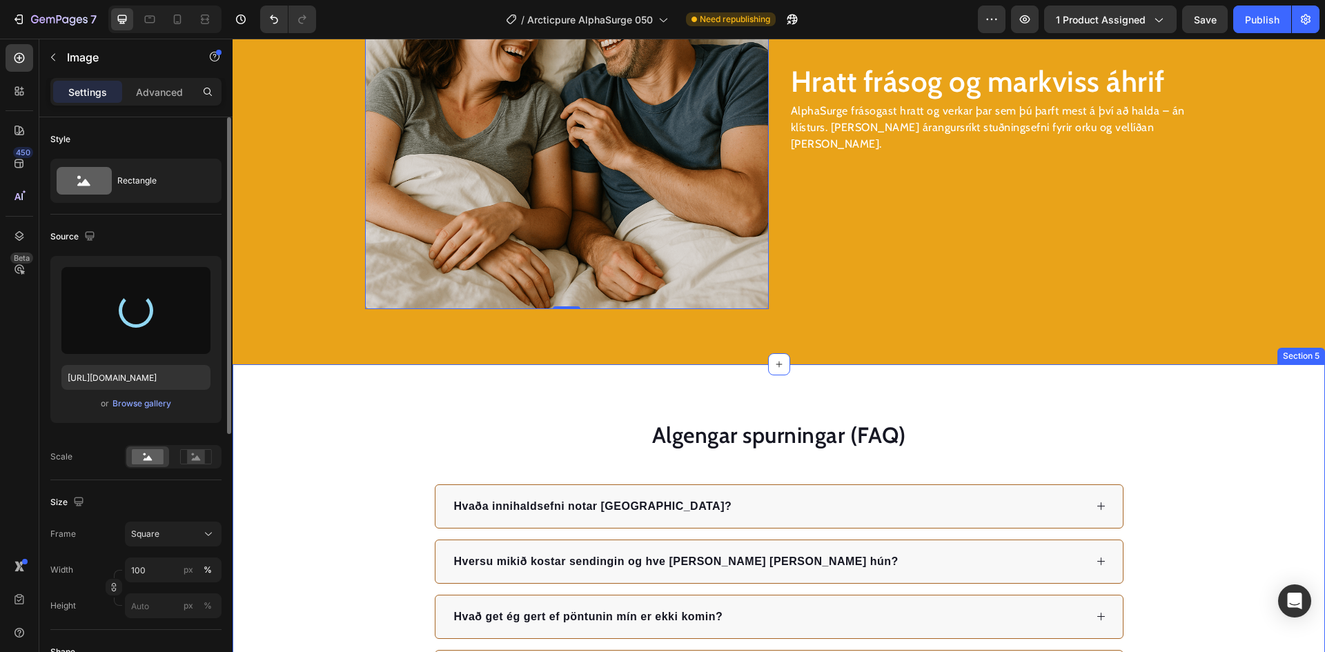
type input "[URL][DOMAIN_NAME]"
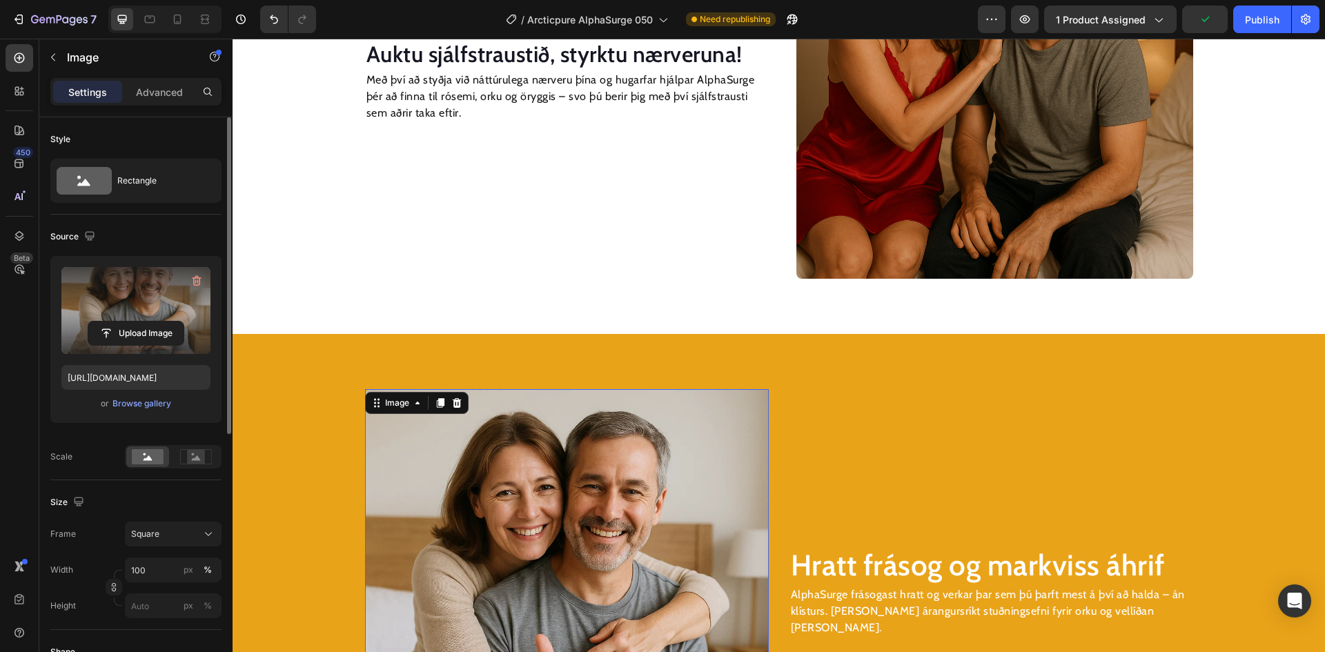
scroll to position [1608, 0]
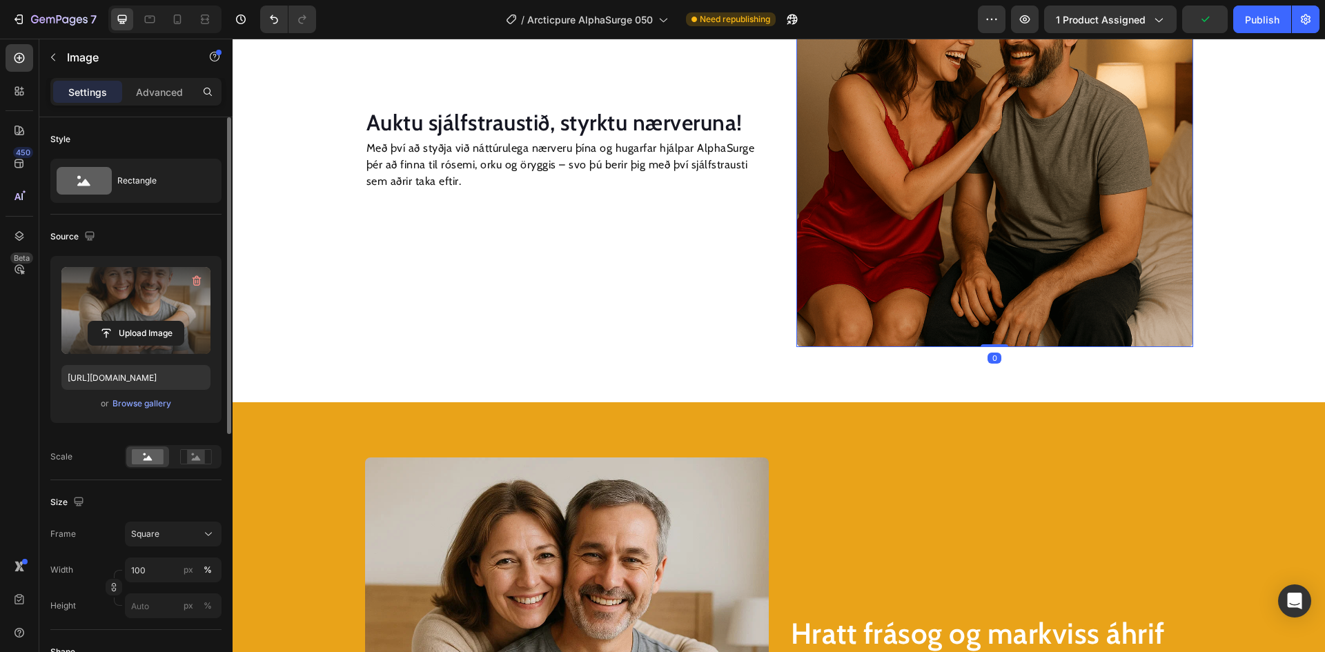
click at [849, 217] on img at bounding box center [994, 148] width 397 height 397
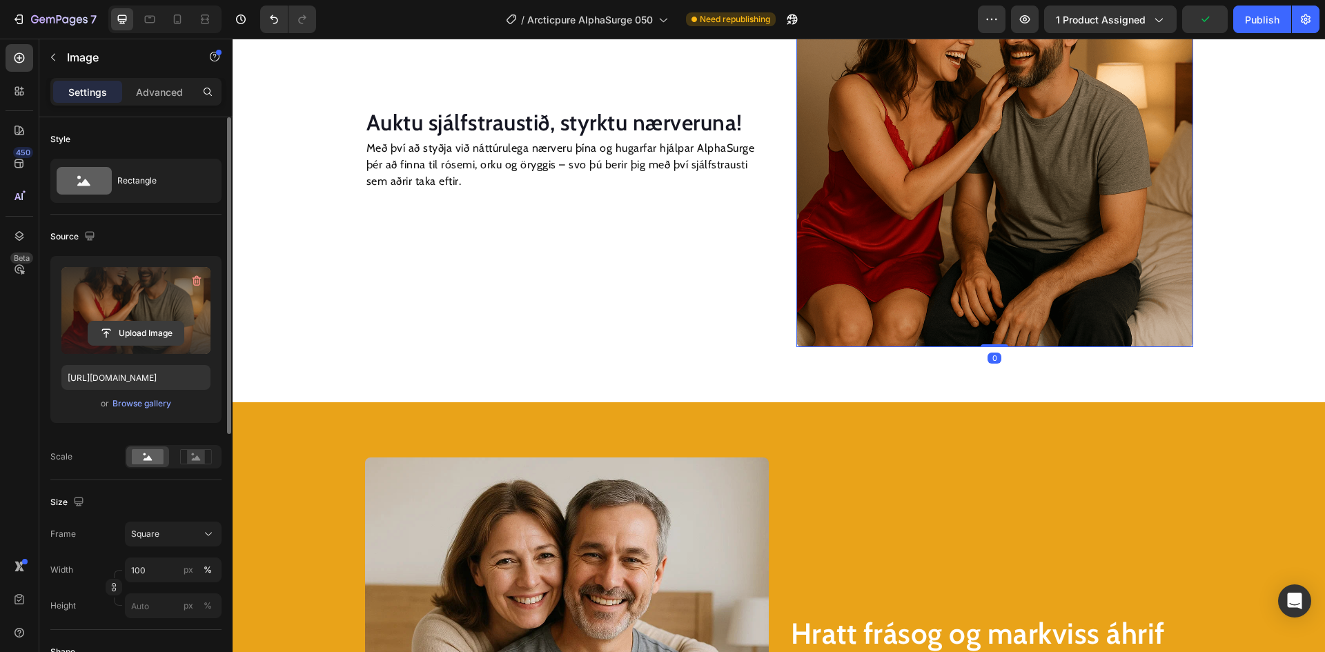
click at [127, 342] on input "file" at bounding box center [135, 333] width 95 height 23
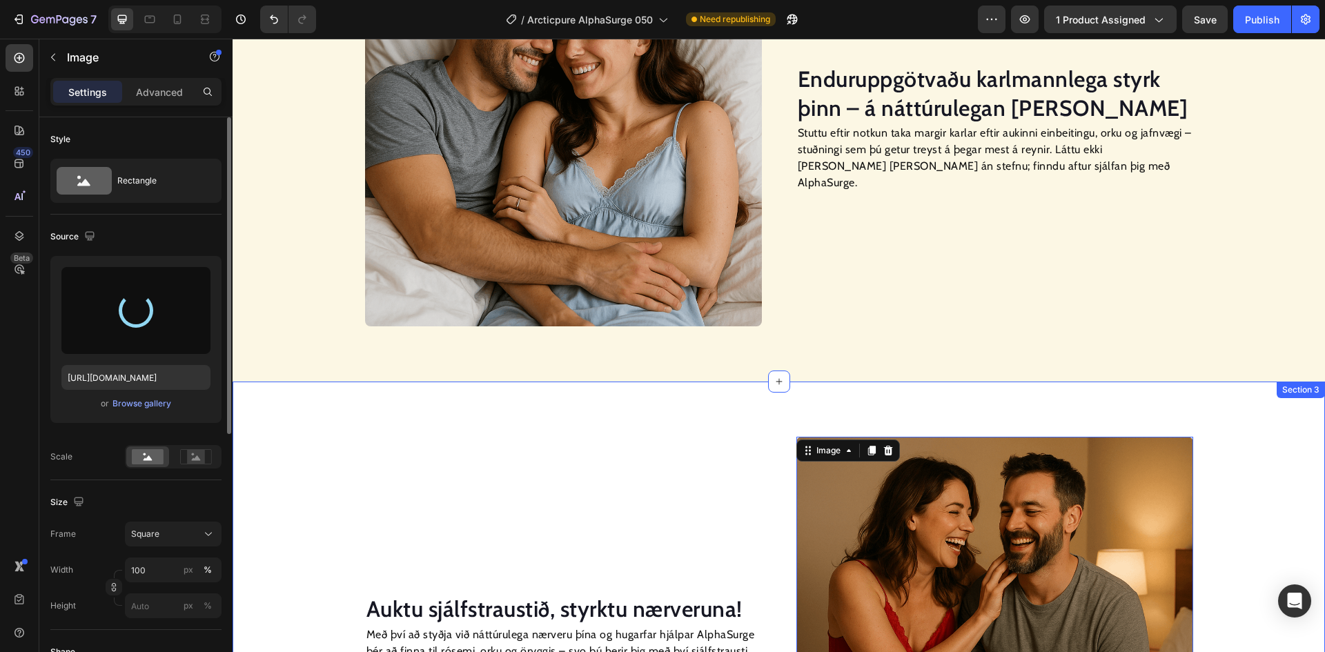
scroll to position [1056, 0]
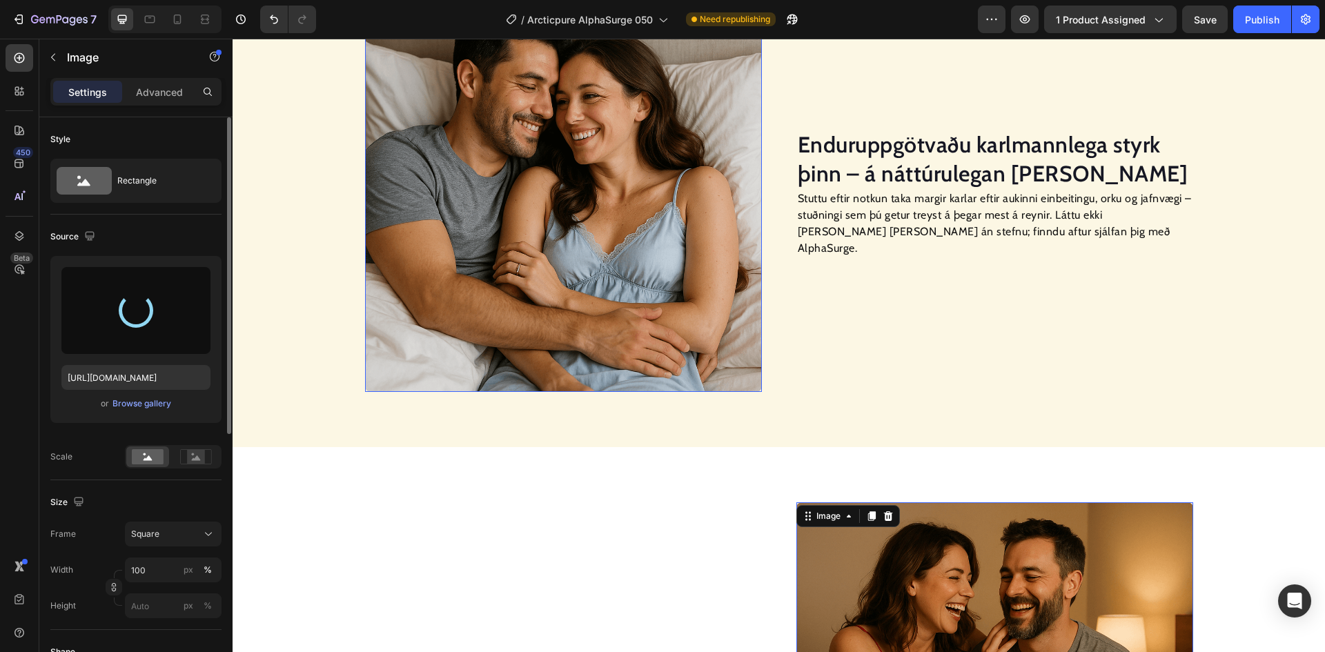
type input "[URL][DOMAIN_NAME]"
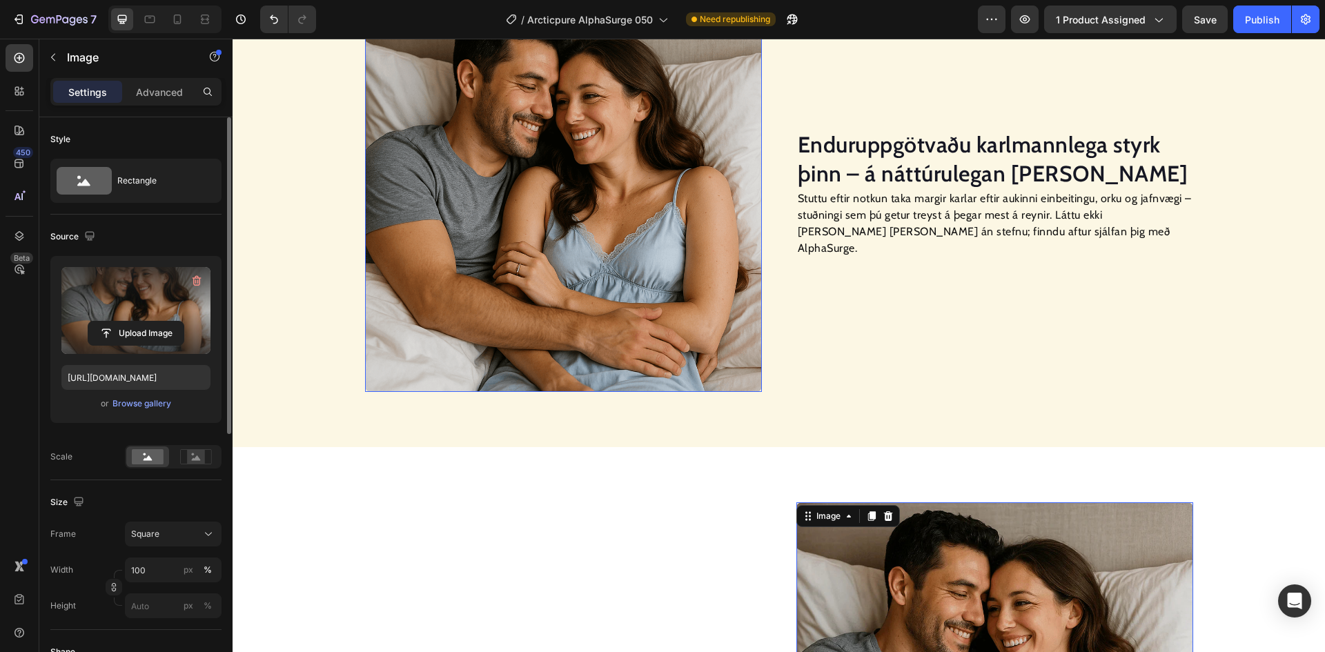
click at [621, 293] on img at bounding box center [563, 193] width 397 height 397
click at [152, 343] on input "file" at bounding box center [135, 333] width 95 height 23
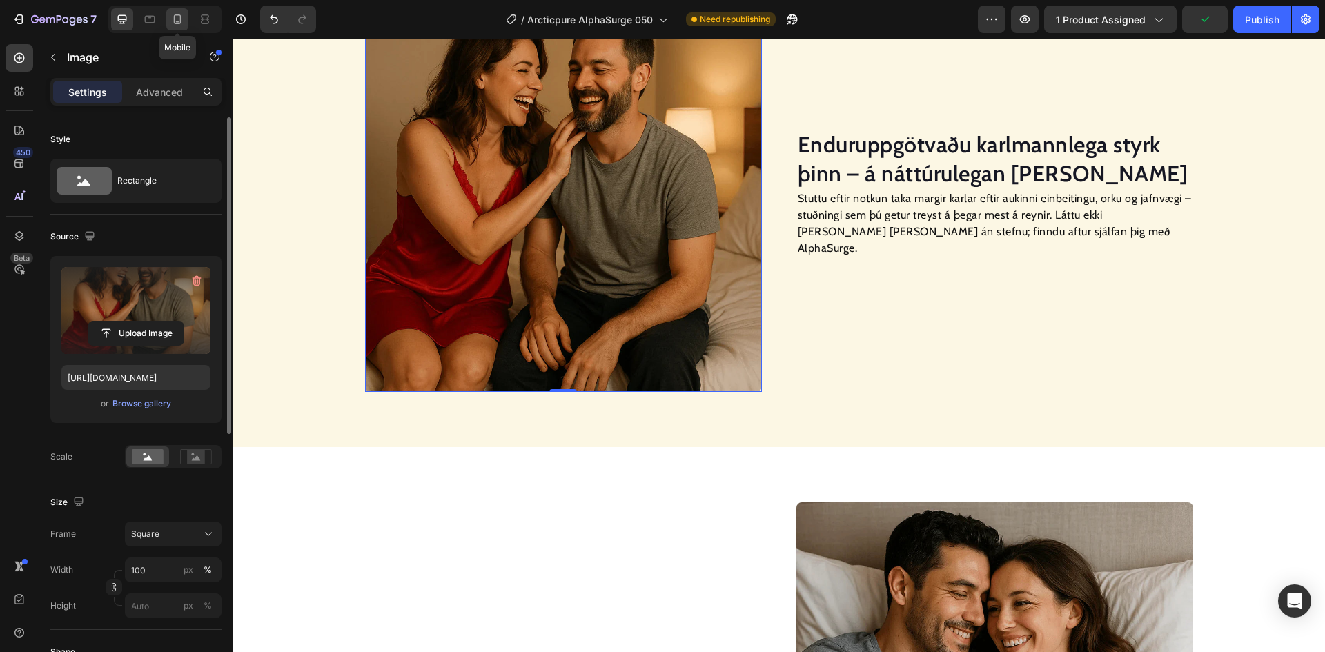
click at [182, 22] on icon at bounding box center [177, 19] width 14 height 14
type input "[URL][DOMAIN_NAME]"
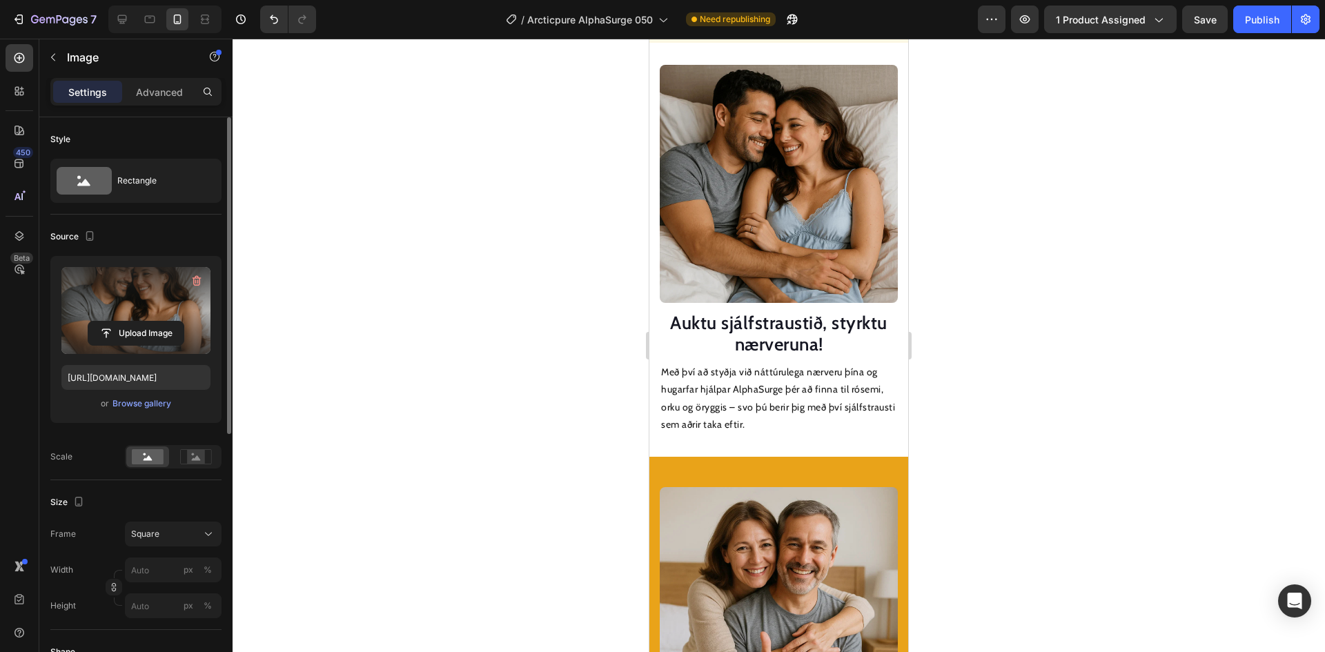
scroll to position [1627, 0]
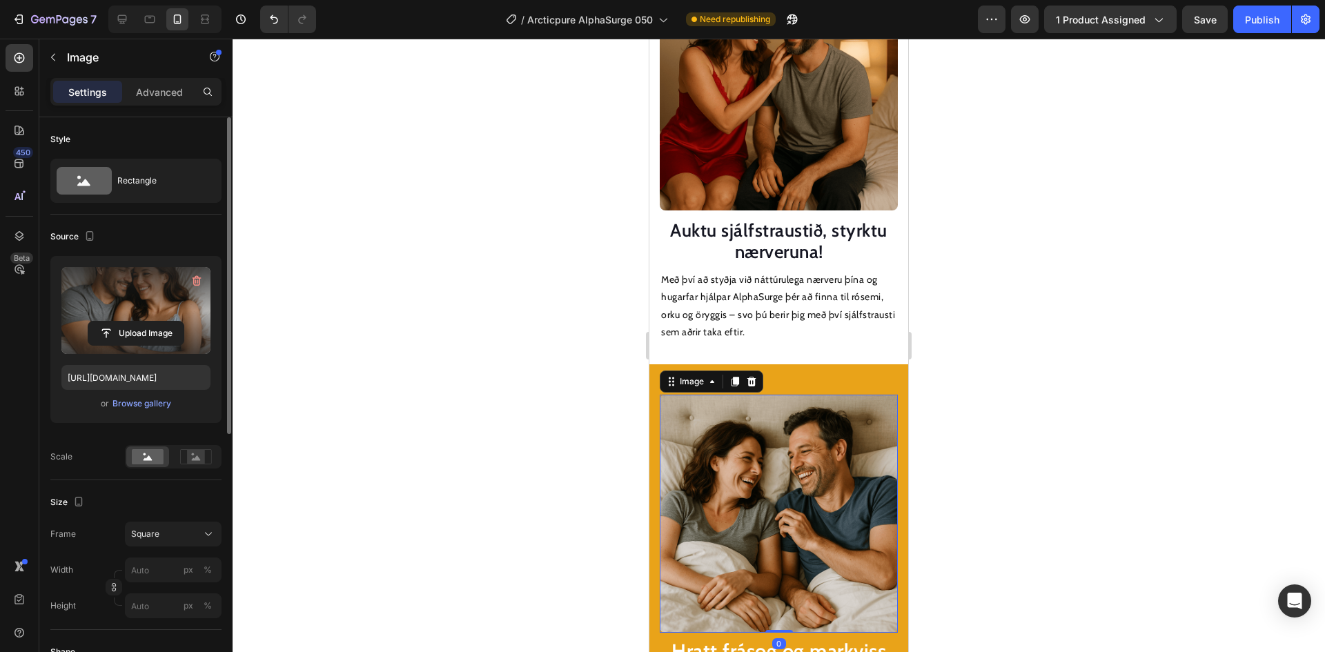
click at [784, 429] on img at bounding box center [779, 514] width 238 height 238
click at [145, 336] on input "file" at bounding box center [135, 333] width 95 height 23
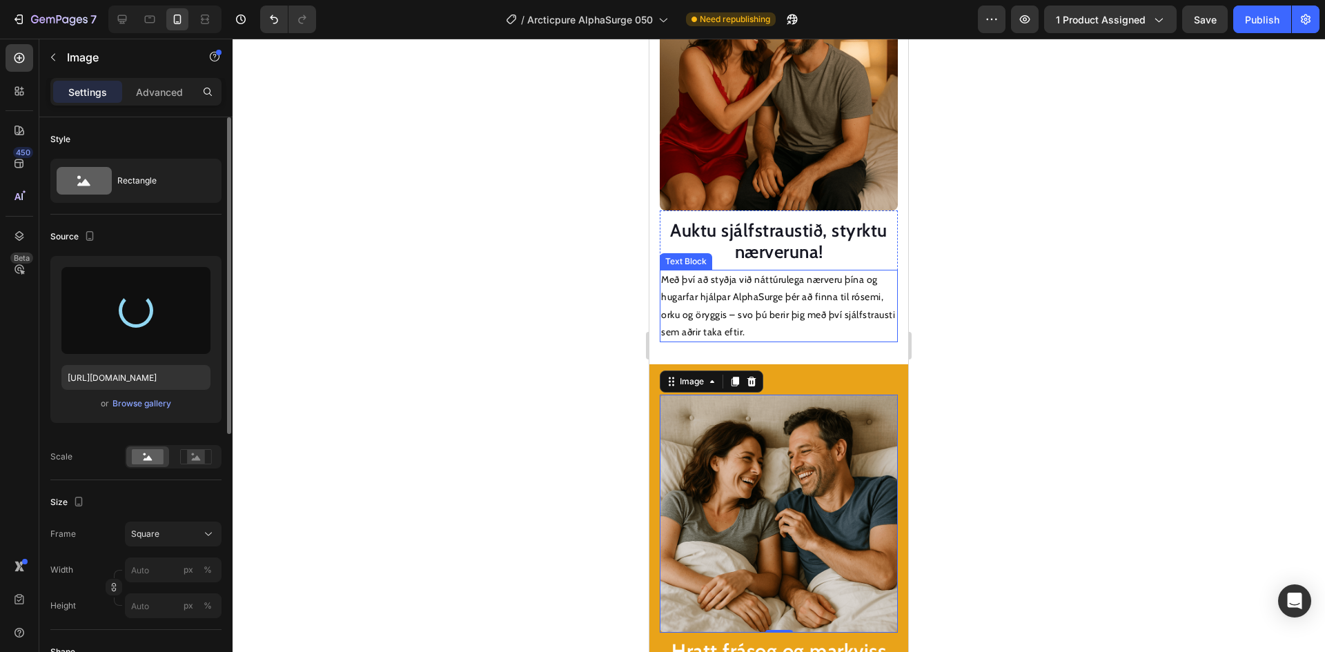
type input "[URL][DOMAIN_NAME]"
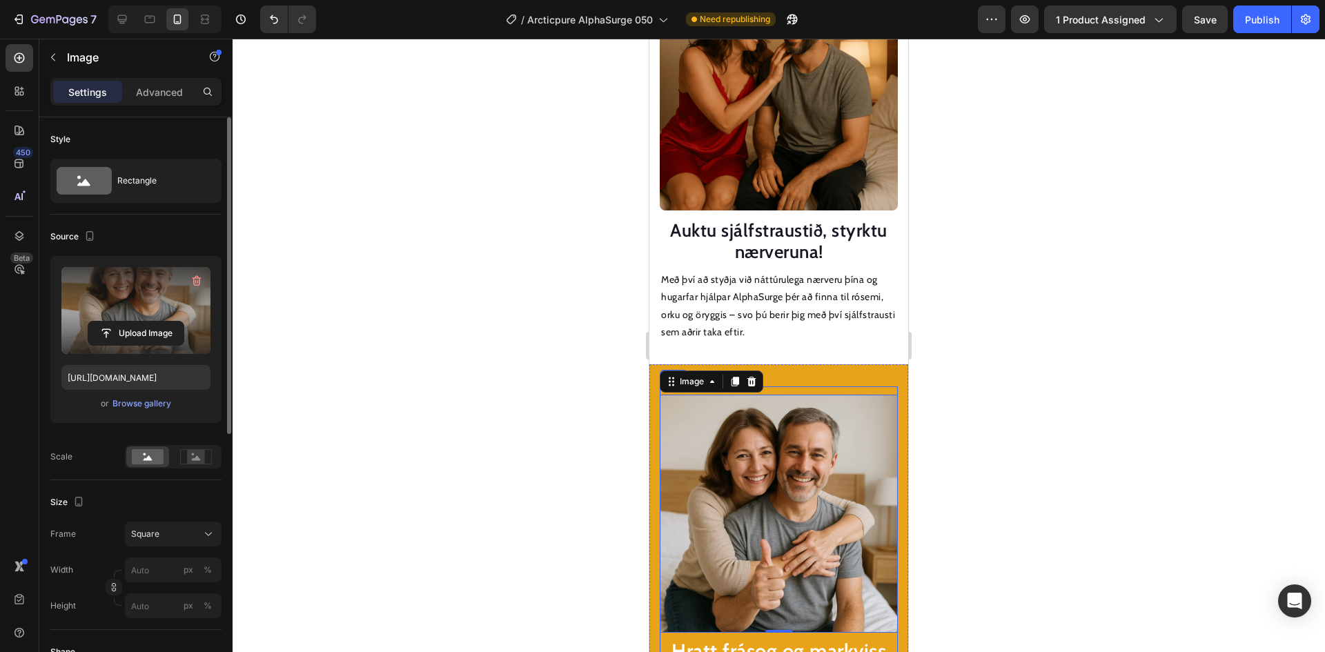
scroll to position [1489, 0]
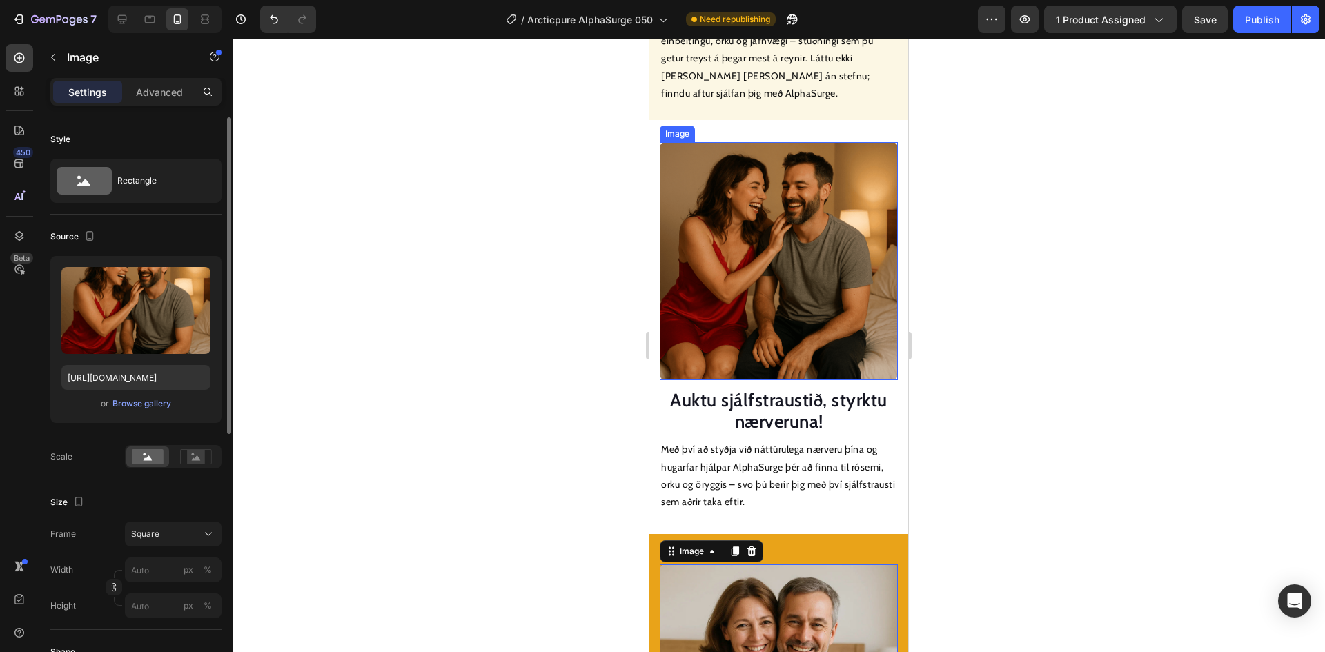
click at [737, 210] on img at bounding box center [779, 261] width 238 height 238
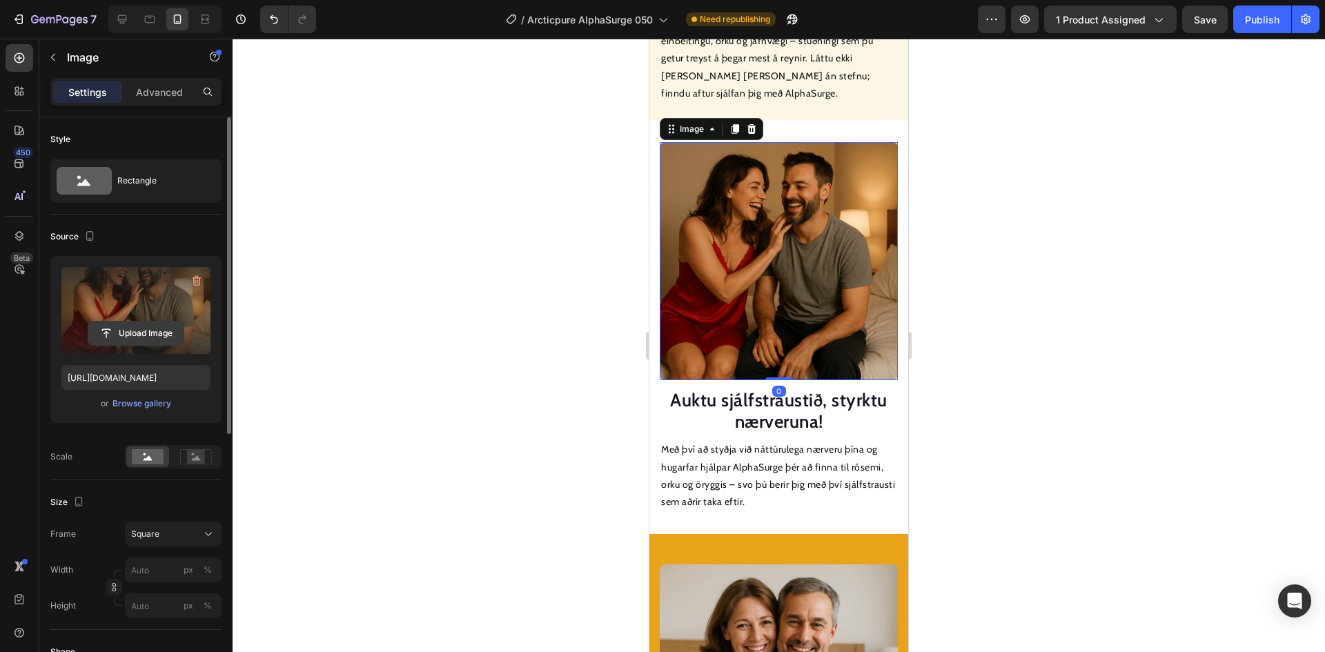
click at [139, 325] on input "file" at bounding box center [135, 333] width 95 height 23
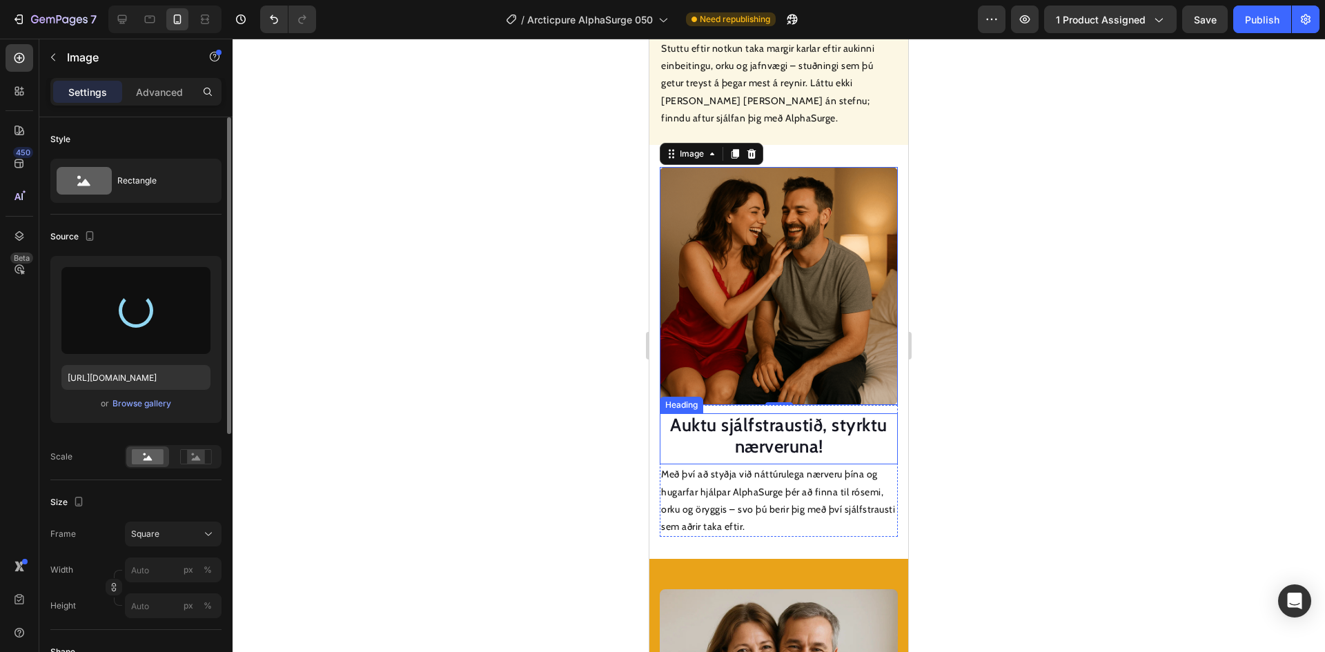
type input "[URL][DOMAIN_NAME]"
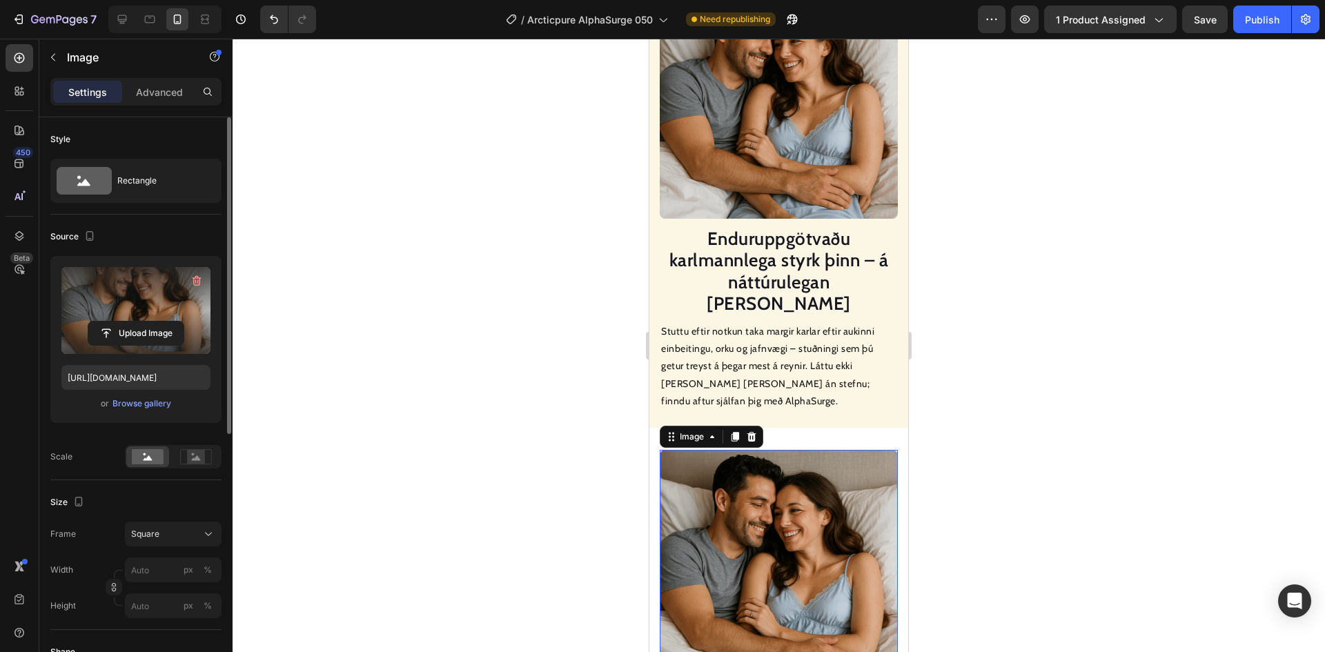
scroll to position [1144, 0]
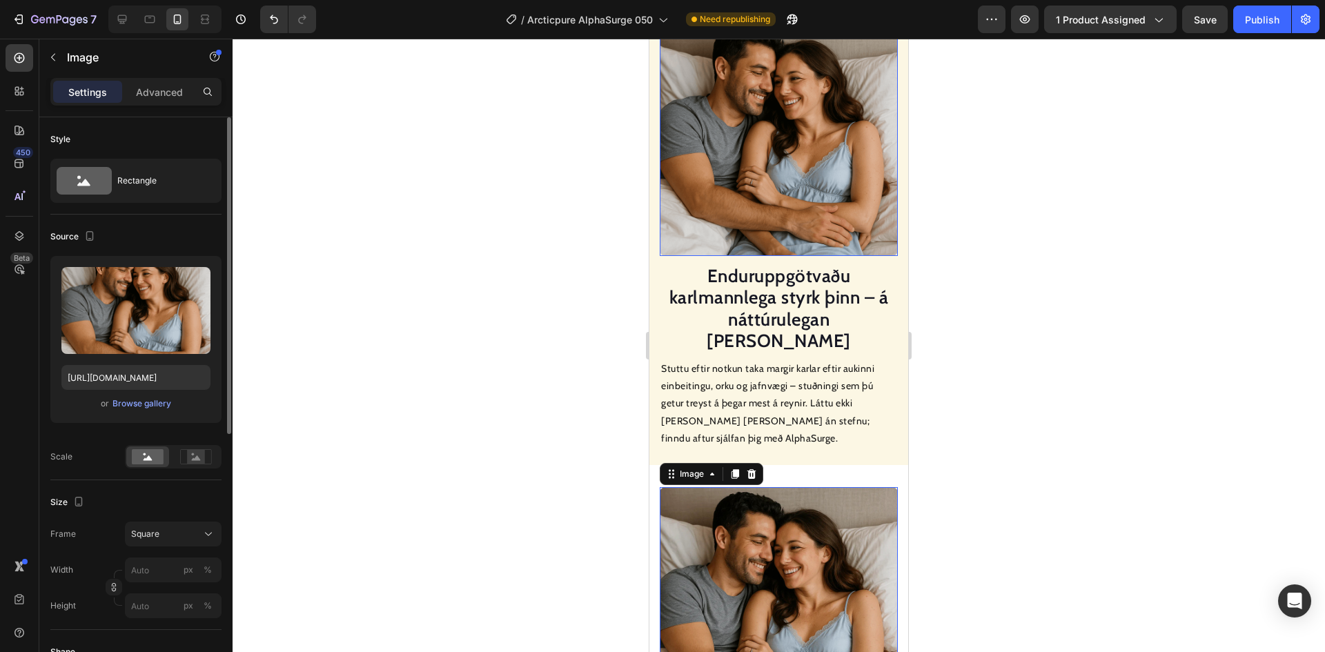
click at [757, 204] on img at bounding box center [779, 137] width 238 height 238
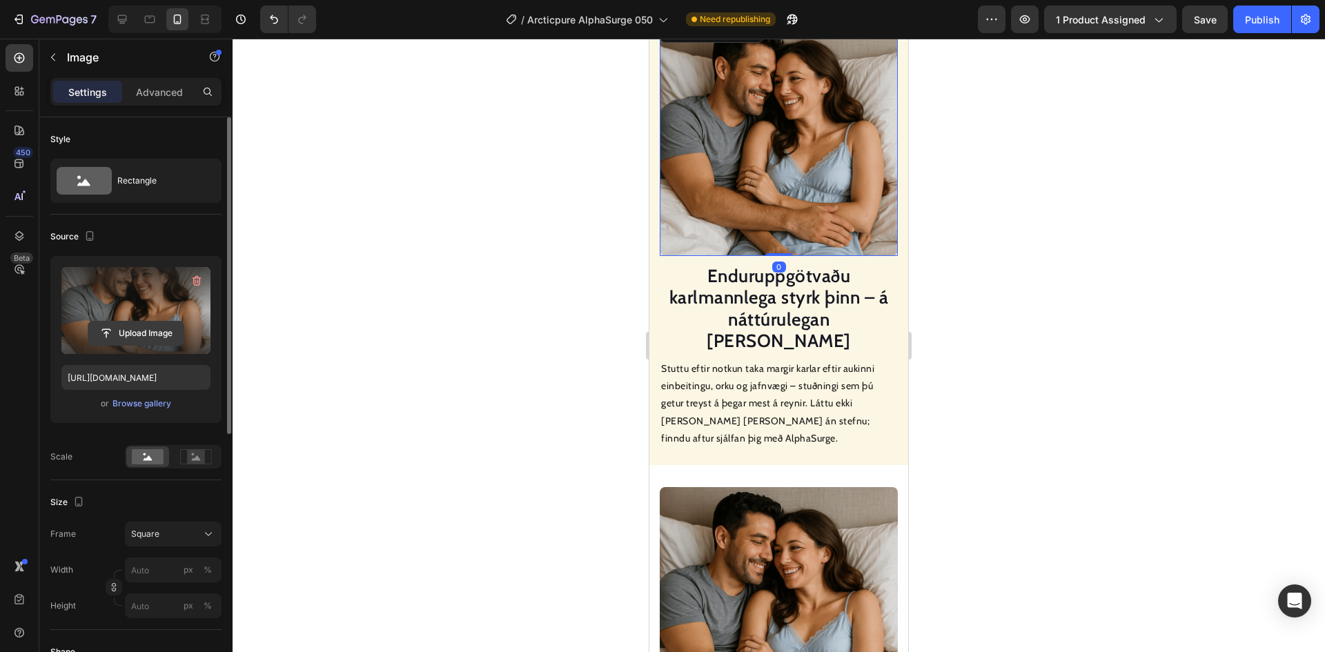
click at [150, 334] on input "file" at bounding box center [135, 333] width 95 height 23
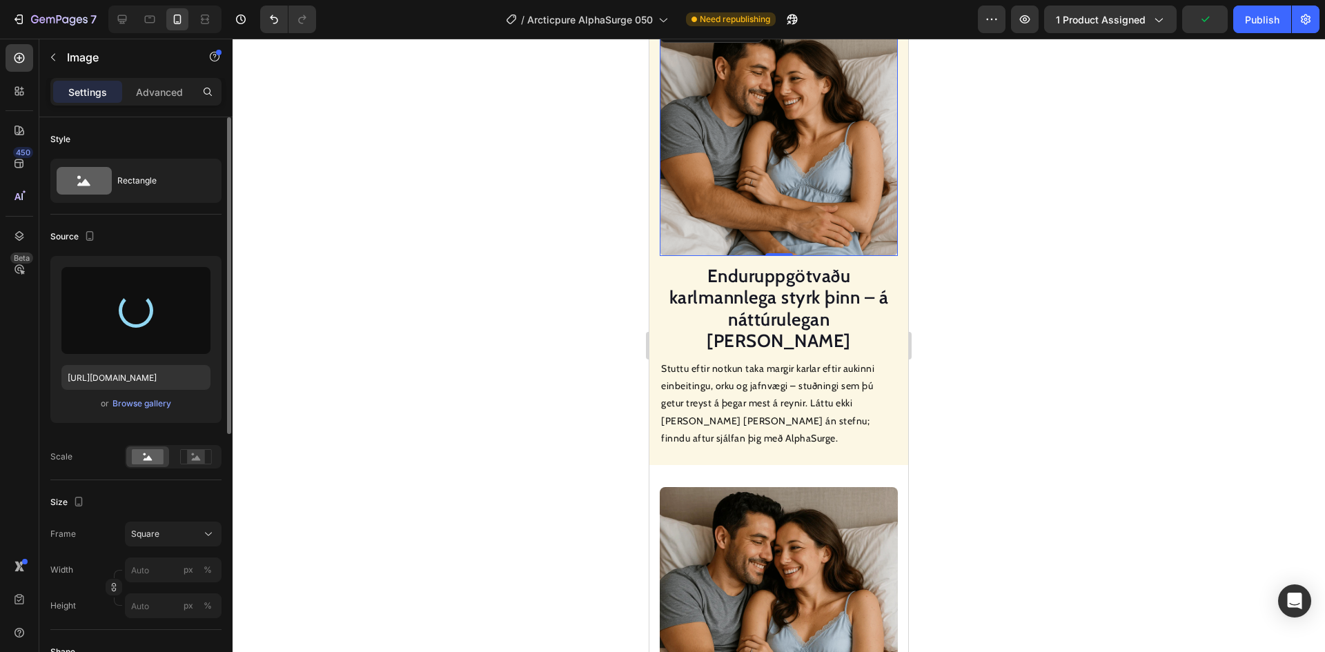
type input "[URL][DOMAIN_NAME]"
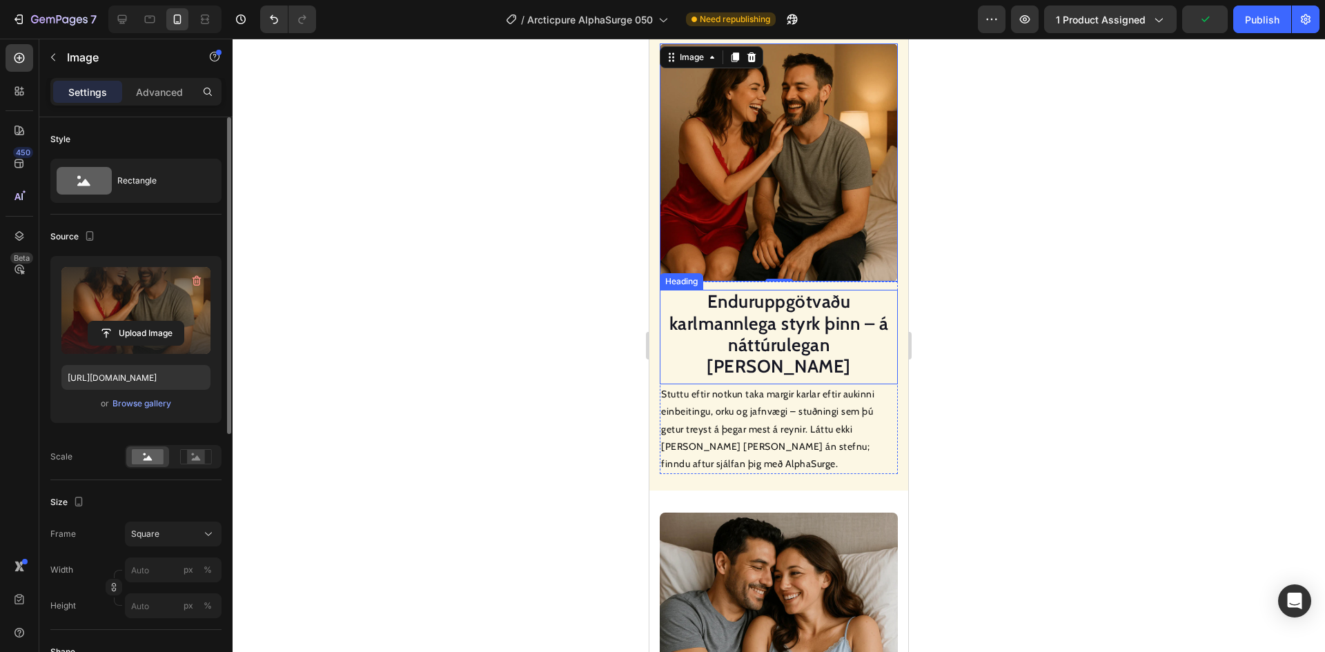
scroll to position [1006, 0]
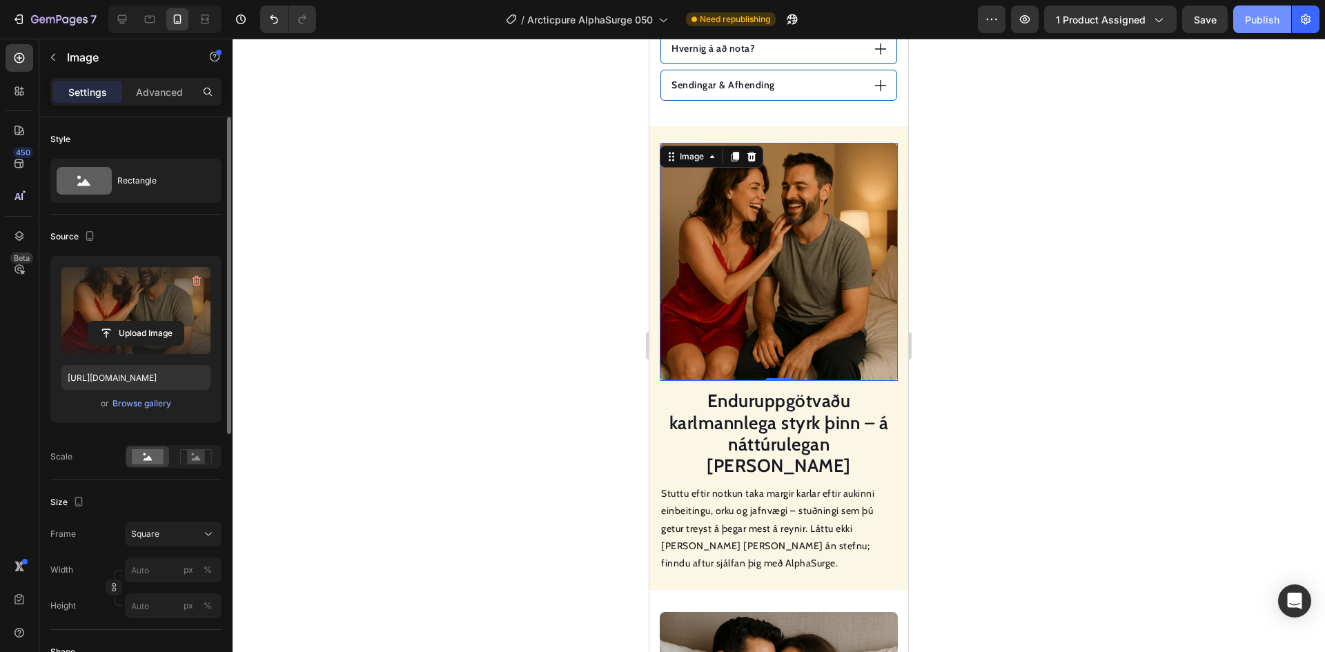
click at [1263, 19] on div "Publish" at bounding box center [1262, 19] width 34 height 14
